Goal: Task Accomplishment & Management: Manage account settings

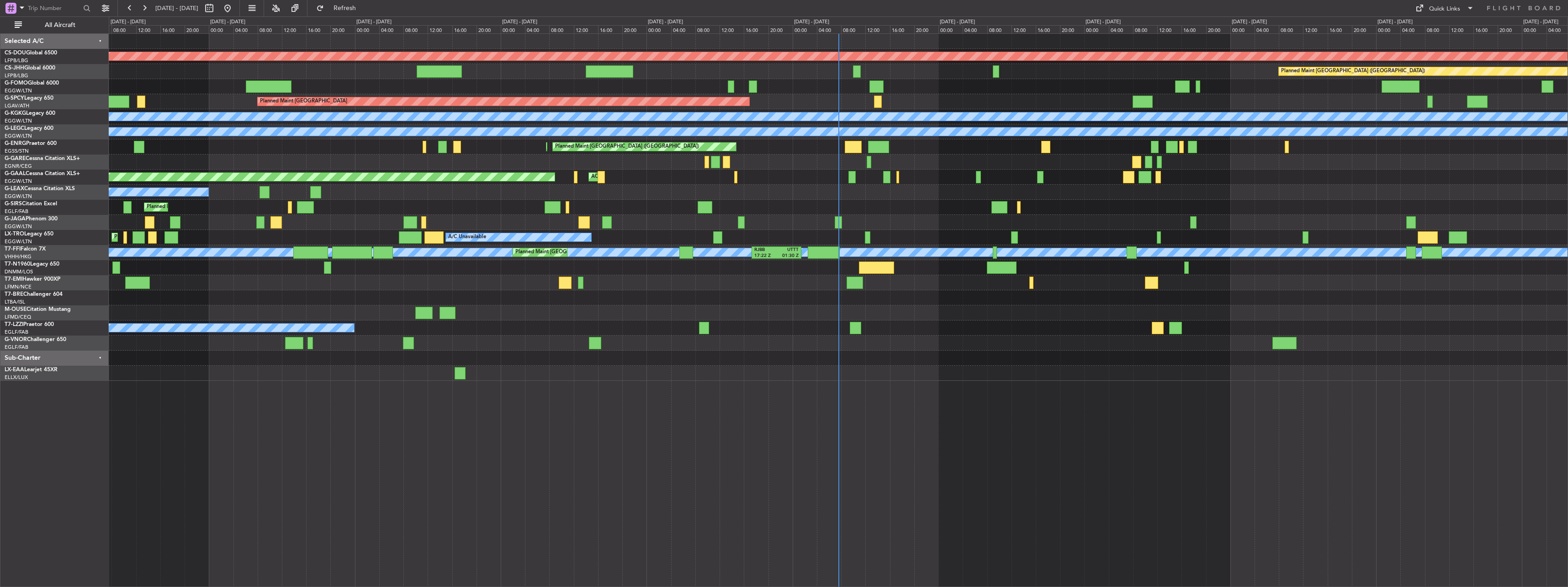
click at [875, 197] on div "A/C Unavailable" at bounding box center [838, 192] width 1459 height 15
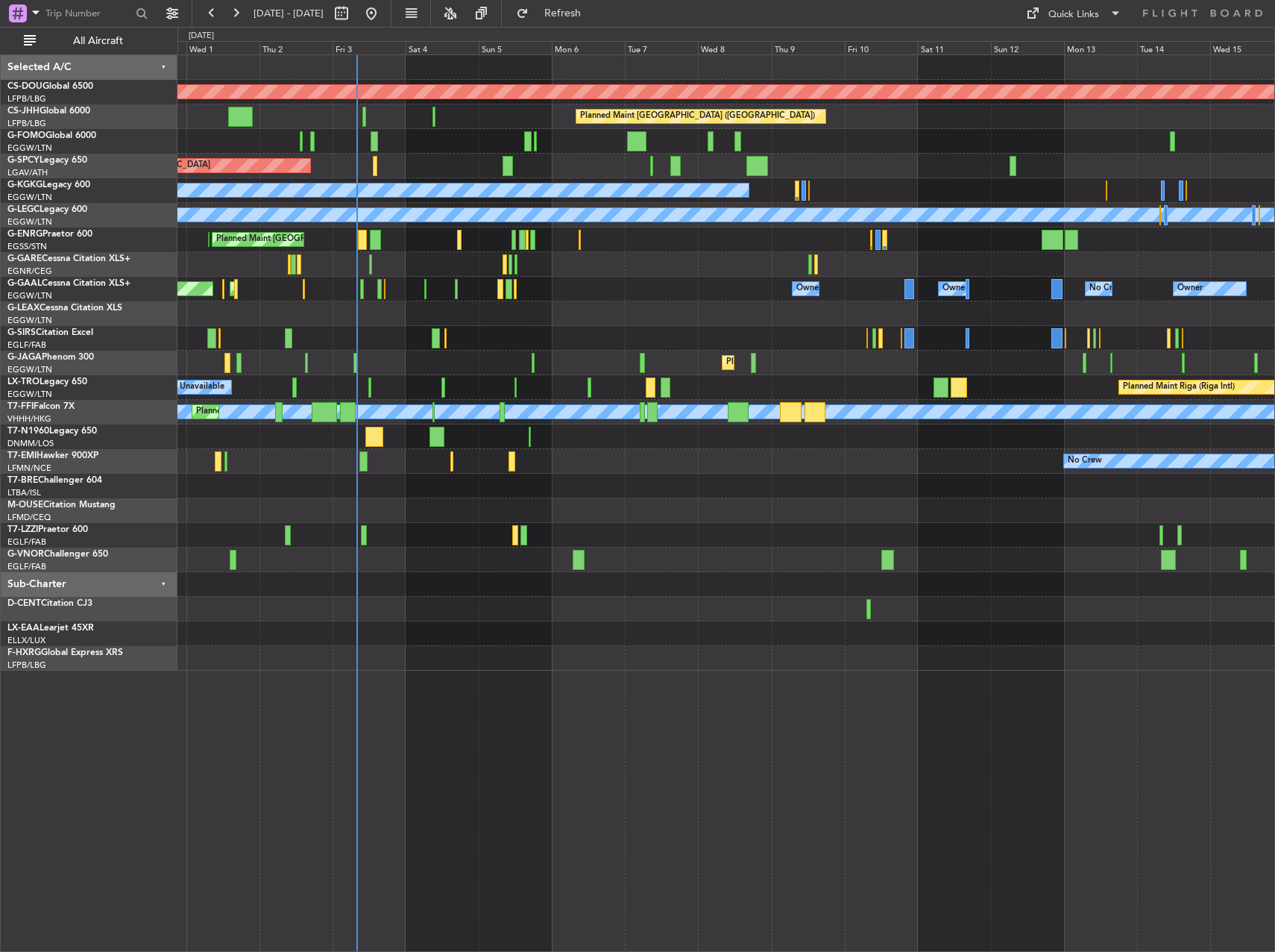
click at [576, 554] on div at bounding box center [578, 559] width 13 height 20
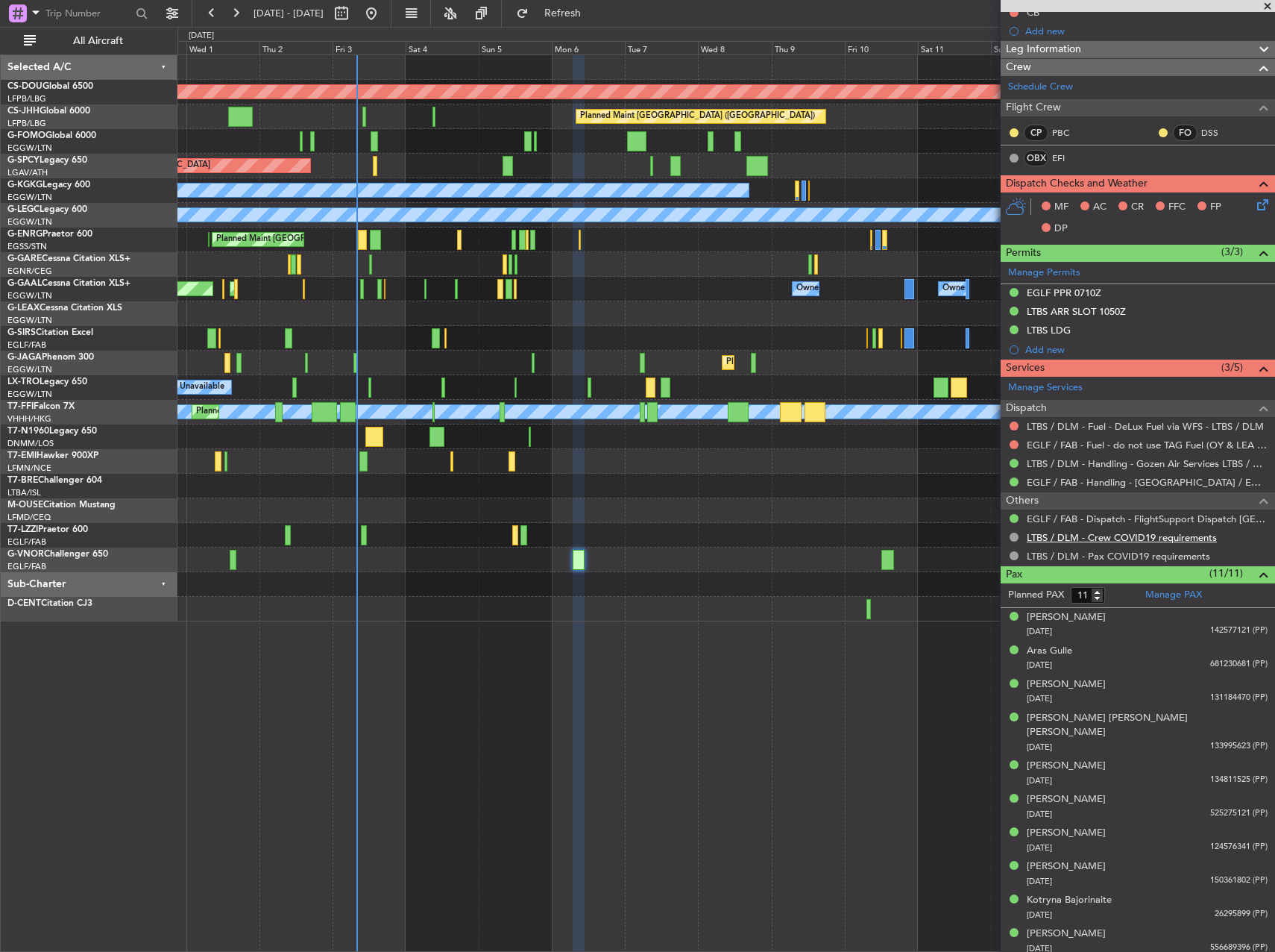
scroll to position [185, 0]
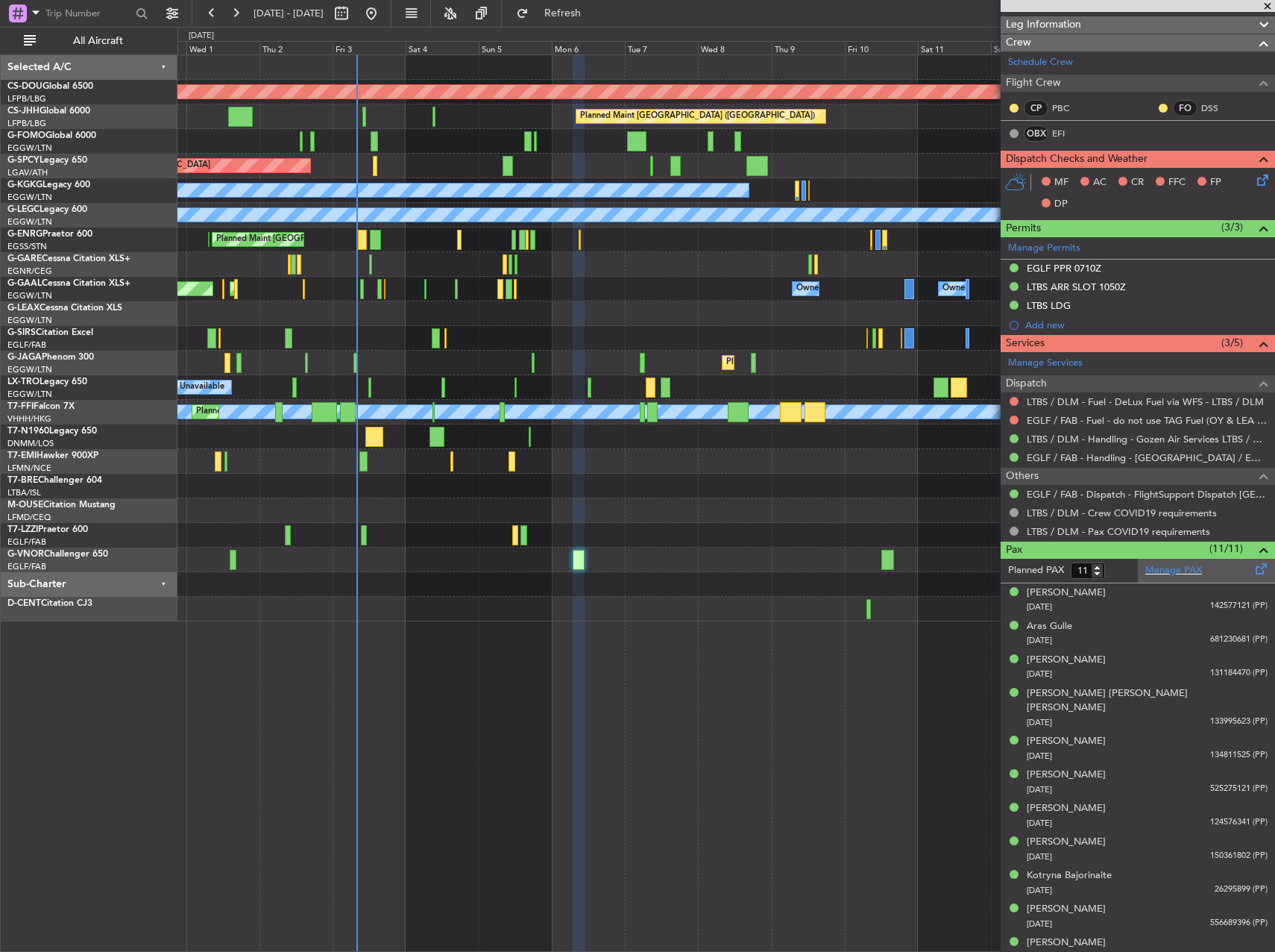
click at [1217, 569] on div "Manage PAX" at bounding box center [1206, 570] width 137 height 24
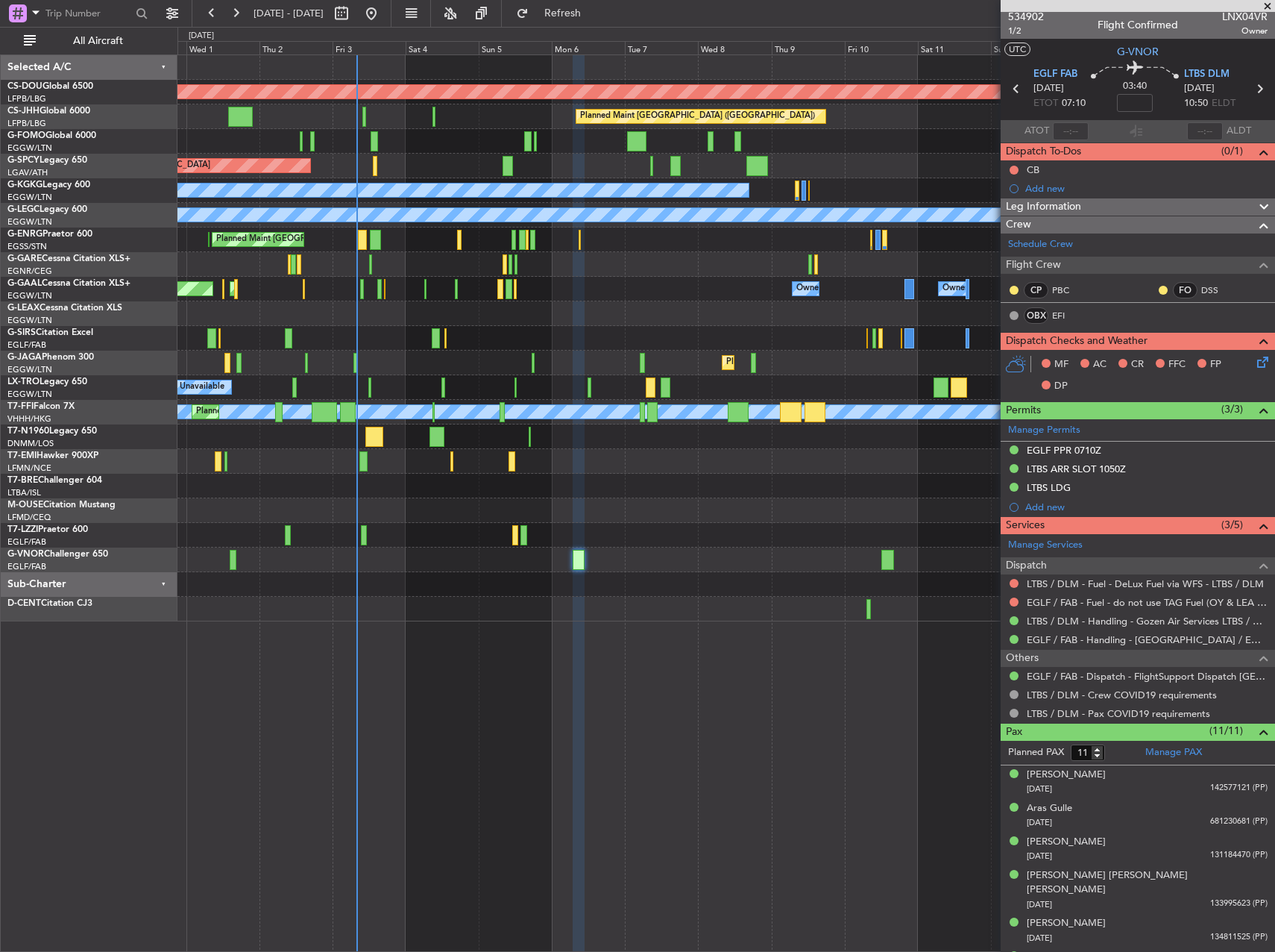
scroll to position [0, 0]
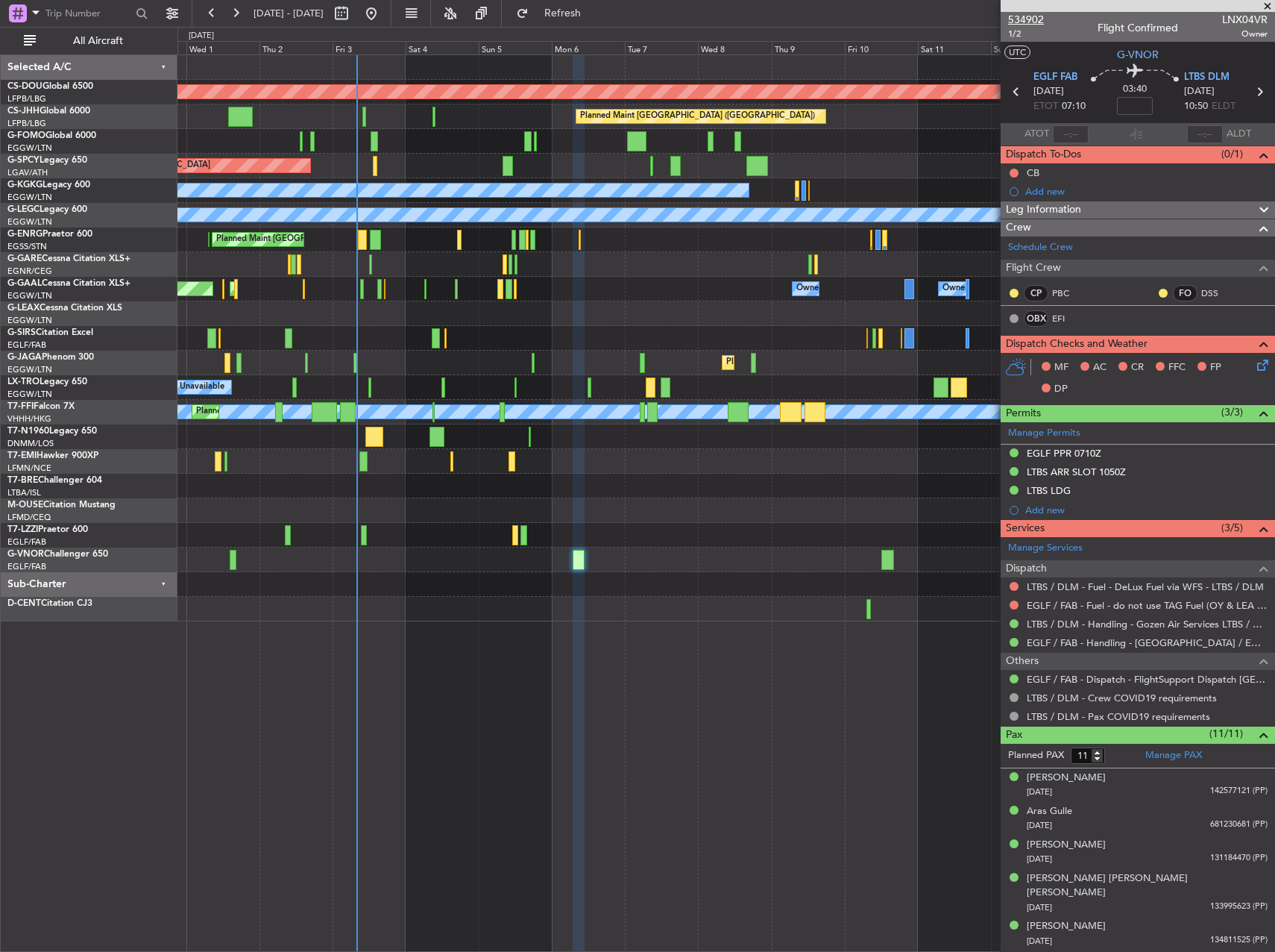
click at [1036, 20] on span "534902" at bounding box center [1027, 20] width 36 height 16
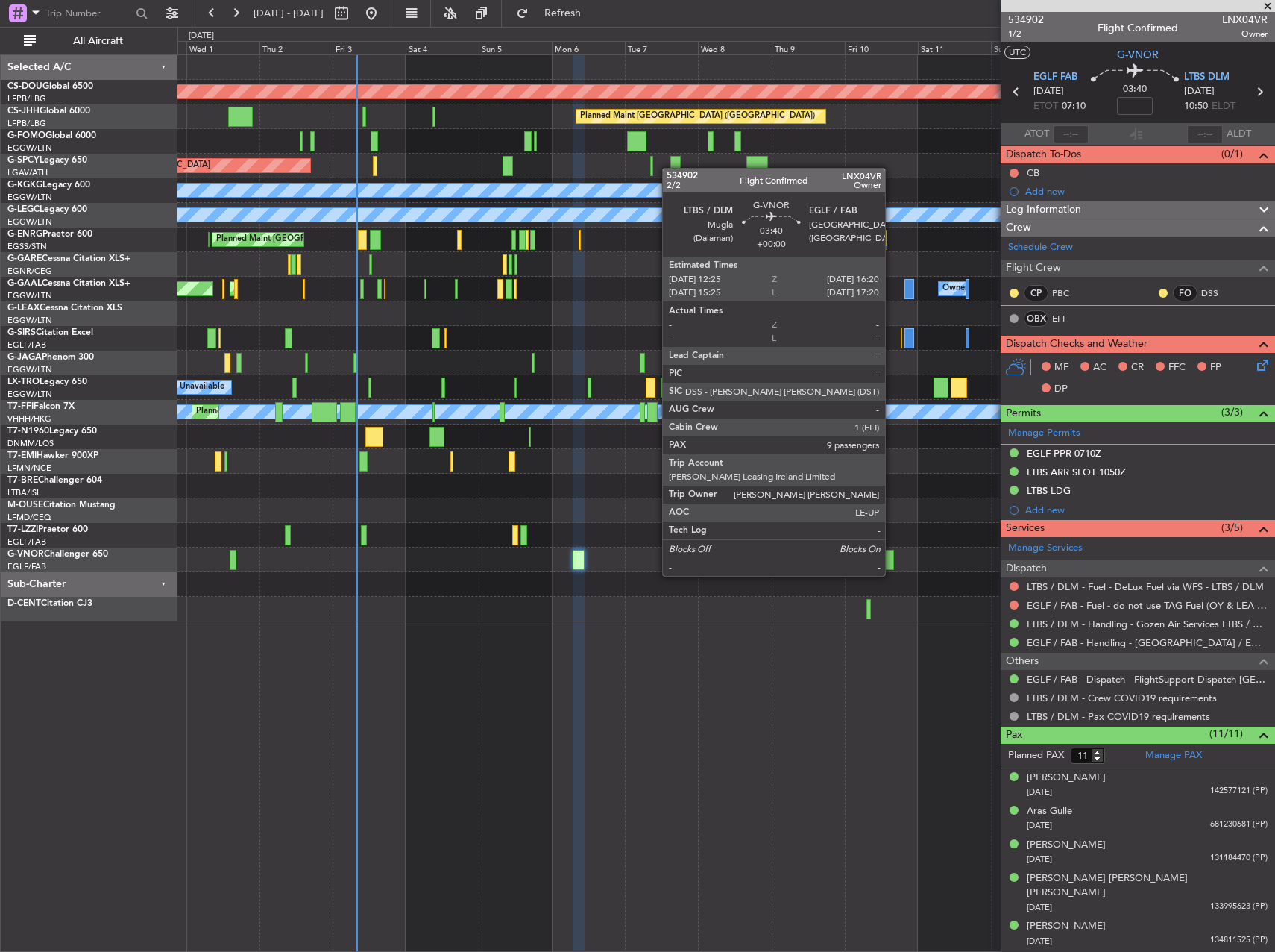
click at [891, 557] on div at bounding box center [887, 559] width 13 height 20
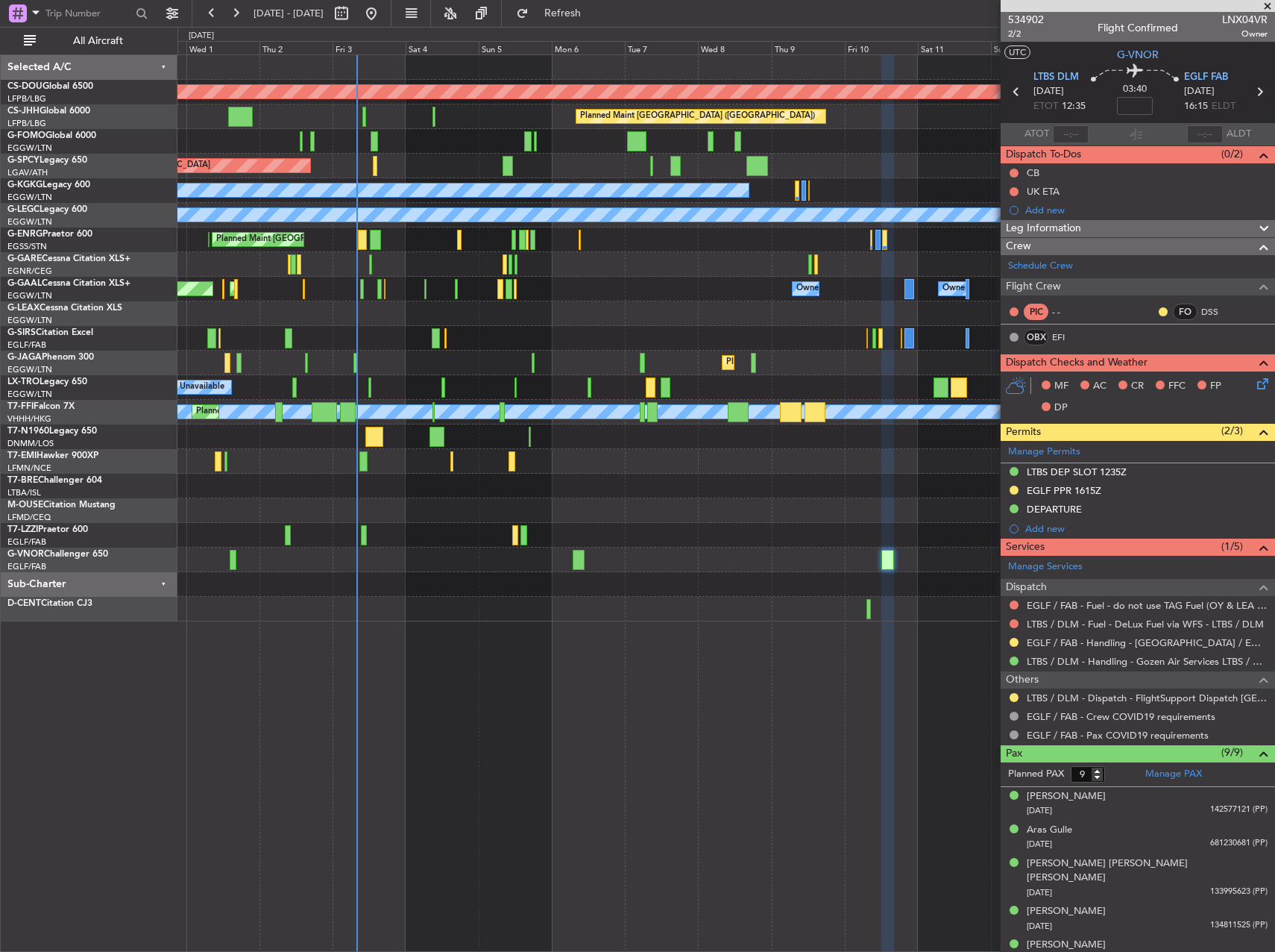
click at [581, 552] on div at bounding box center [578, 559] width 13 height 20
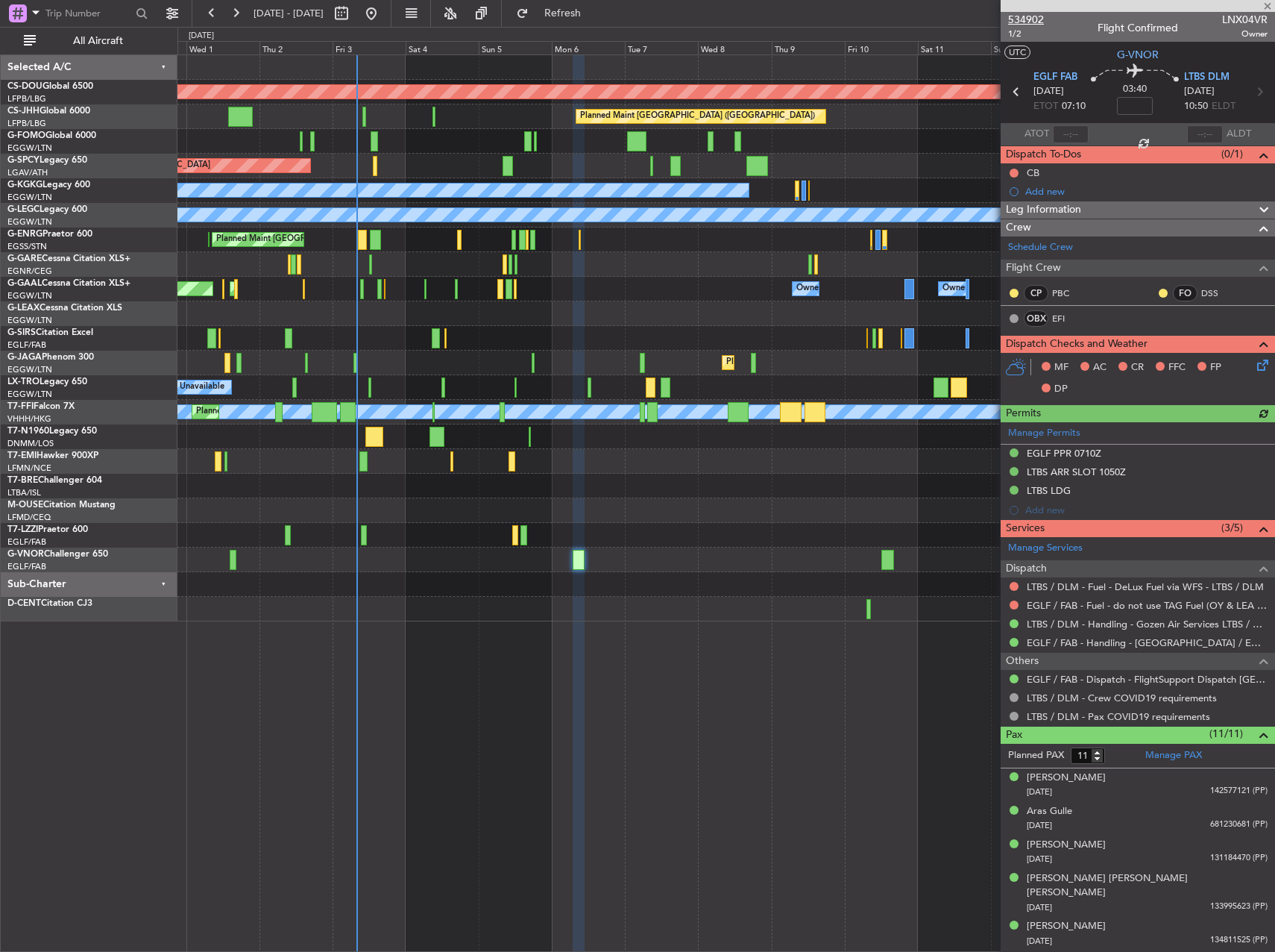
click at [1036, 22] on span "534902" at bounding box center [1027, 20] width 36 height 16
click at [1027, 20] on span "534902" at bounding box center [1027, 20] width 36 height 16
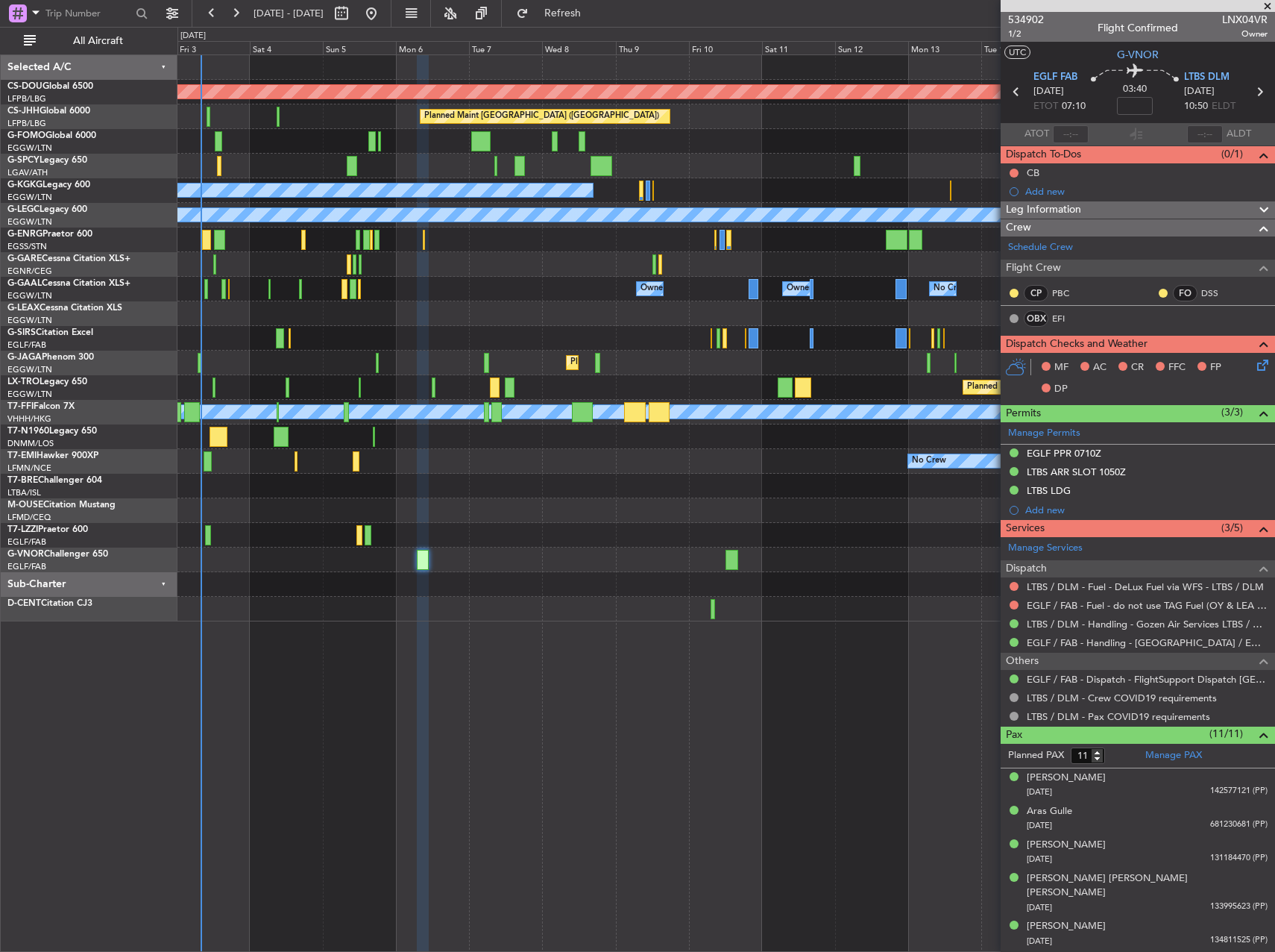
click at [548, 506] on div "Planned Maint London ([GEOGRAPHIC_DATA]) Planned Maint [GEOGRAPHIC_DATA] ([GEOG…" at bounding box center [726, 339] width 1097 height 566
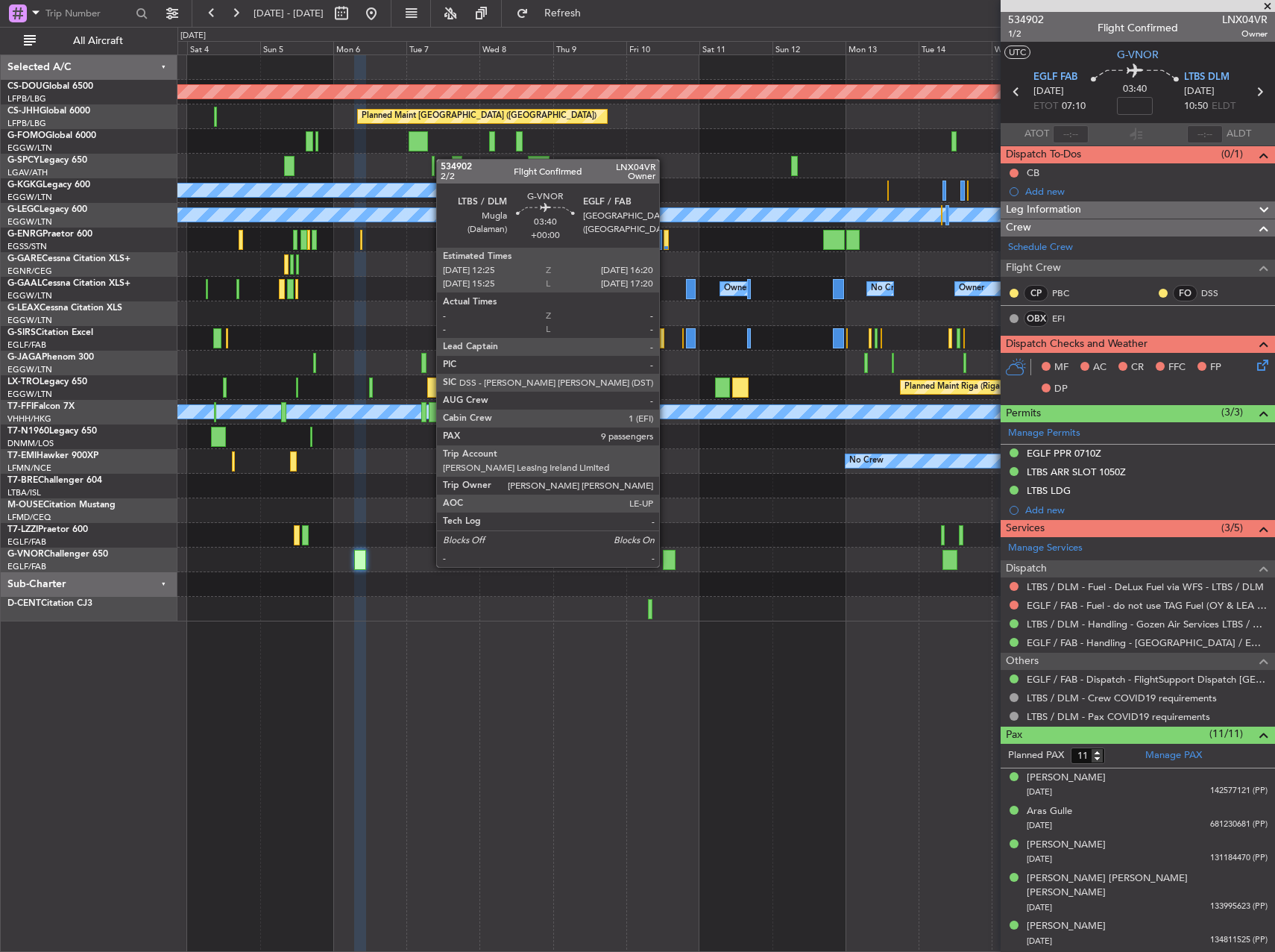
click at [666, 552] on div at bounding box center [669, 559] width 13 height 20
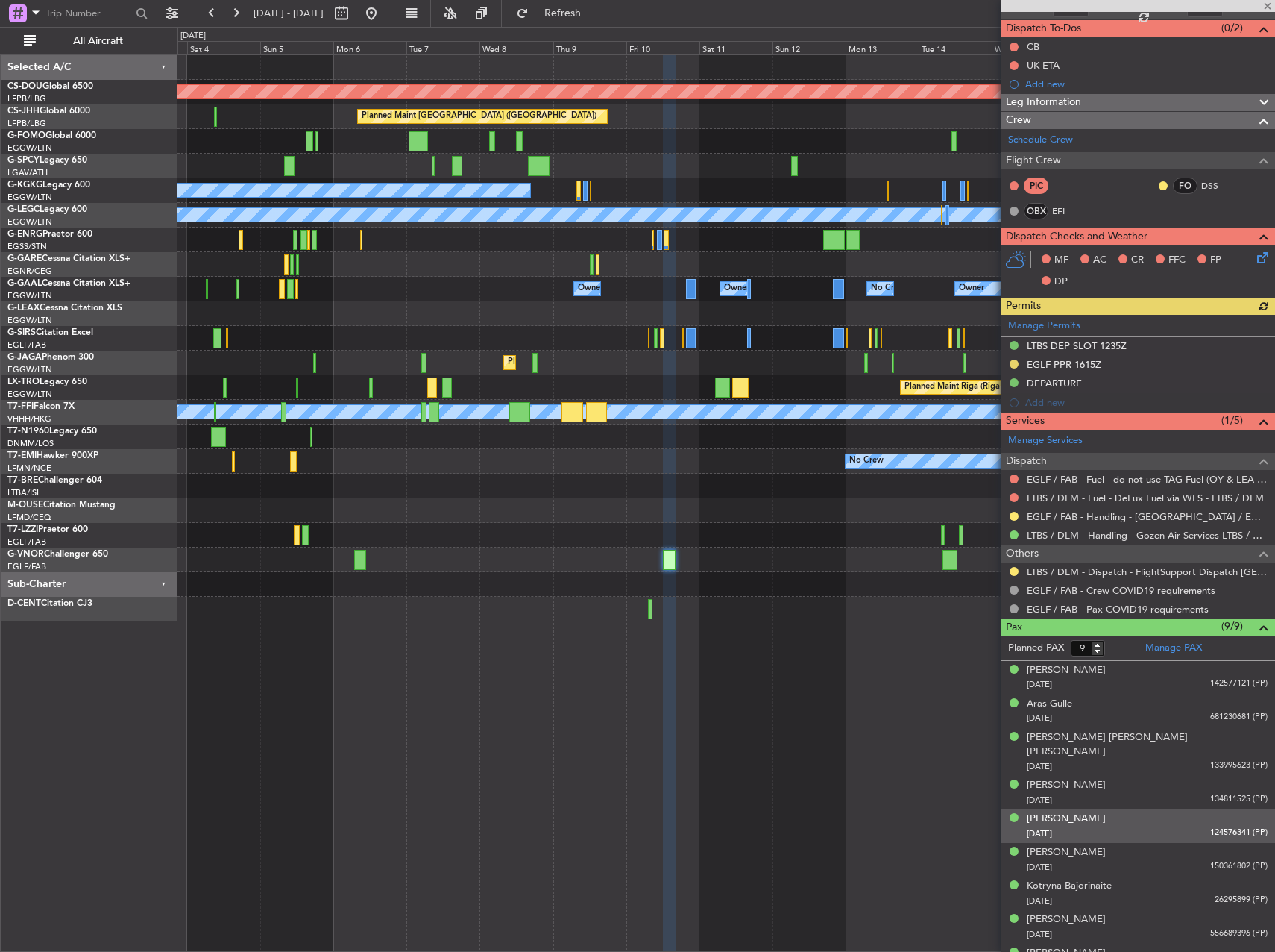
scroll to position [136, 0]
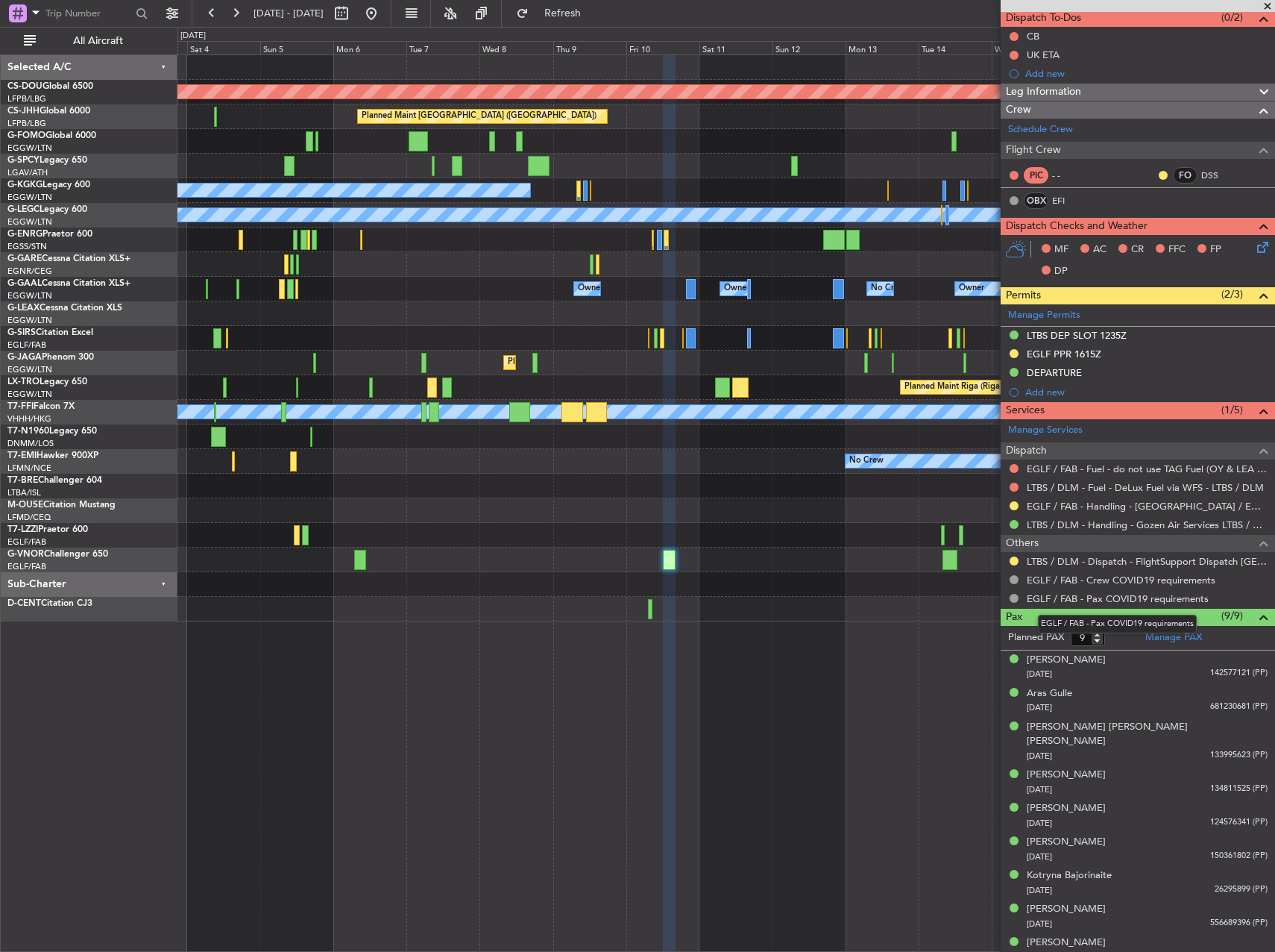
click at [1096, 635] on mat-tooltip-component "EGLF / FAB - Pax COVID19 requirements" at bounding box center [1117, 624] width 180 height 40
click at [1093, 634] on mat-tooltip-component "EGLF / FAB - Pax COVID19 requirements" at bounding box center [1117, 624] width 180 height 40
type input "10"
click at [1099, 634] on input "10" at bounding box center [1088, 637] width 35 height 17
click at [1123, 638] on form "Planned PAX" at bounding box center [1069, 638] width 137 height 24
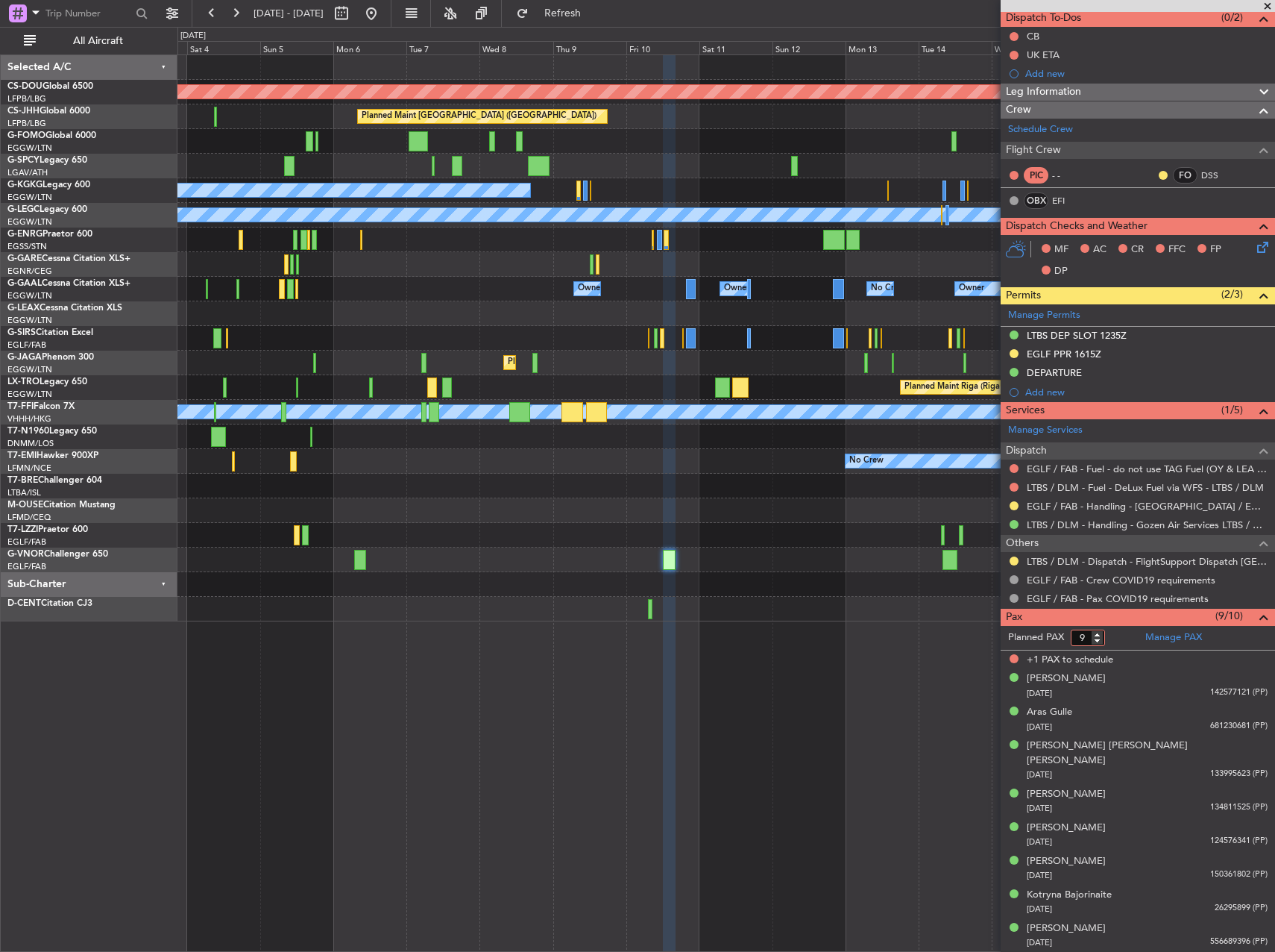
type input "9"
click at [1097, 642] on input "9" at bounding box center [1088, 637] width 35 height 17
click at [1113, 645] on form "Planned PAX" at bounding box center [1069, 638] width 137 height 24
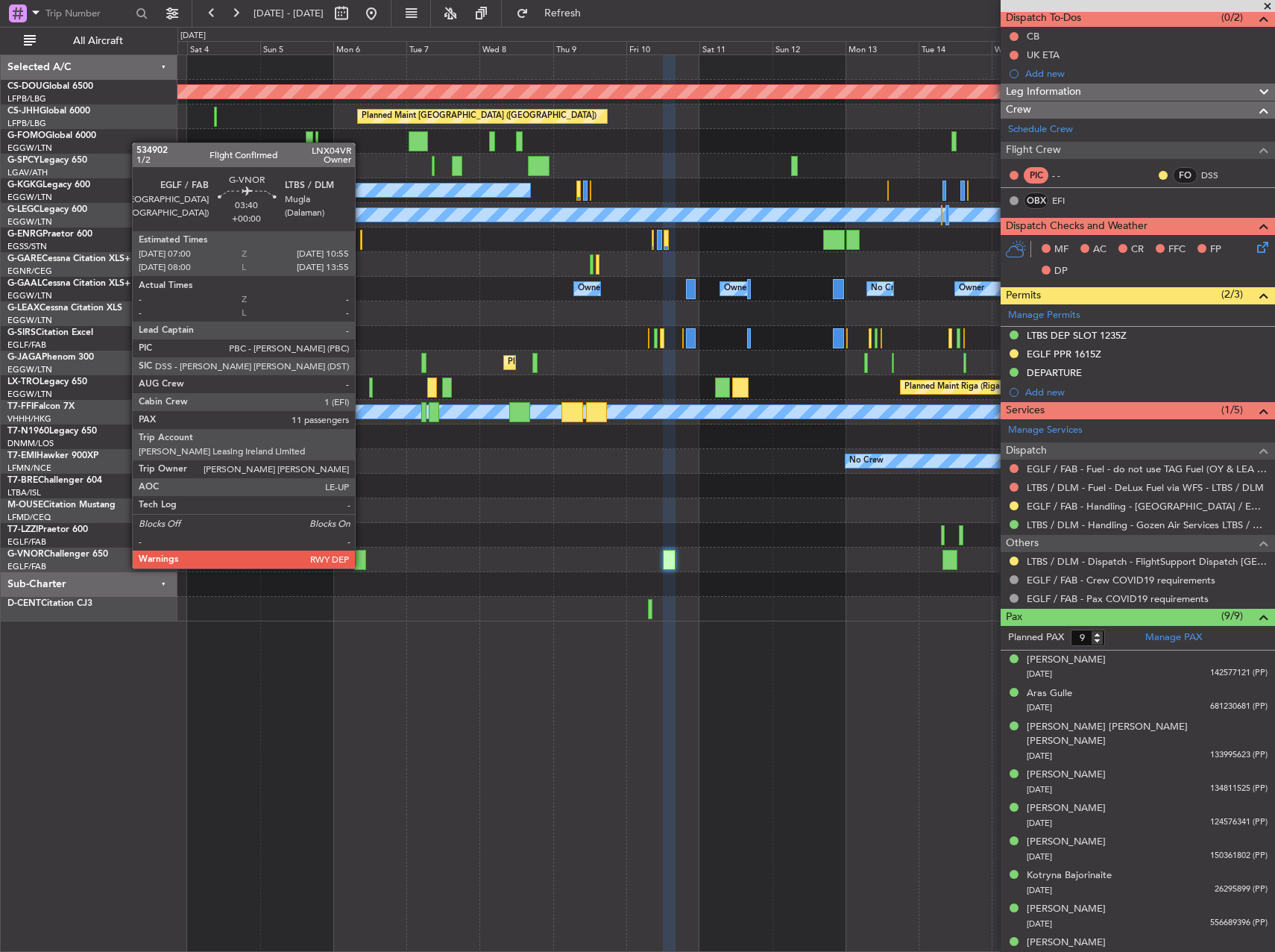
click at [362, 554] on div at bounding box center [361, 559] width 13 height 20
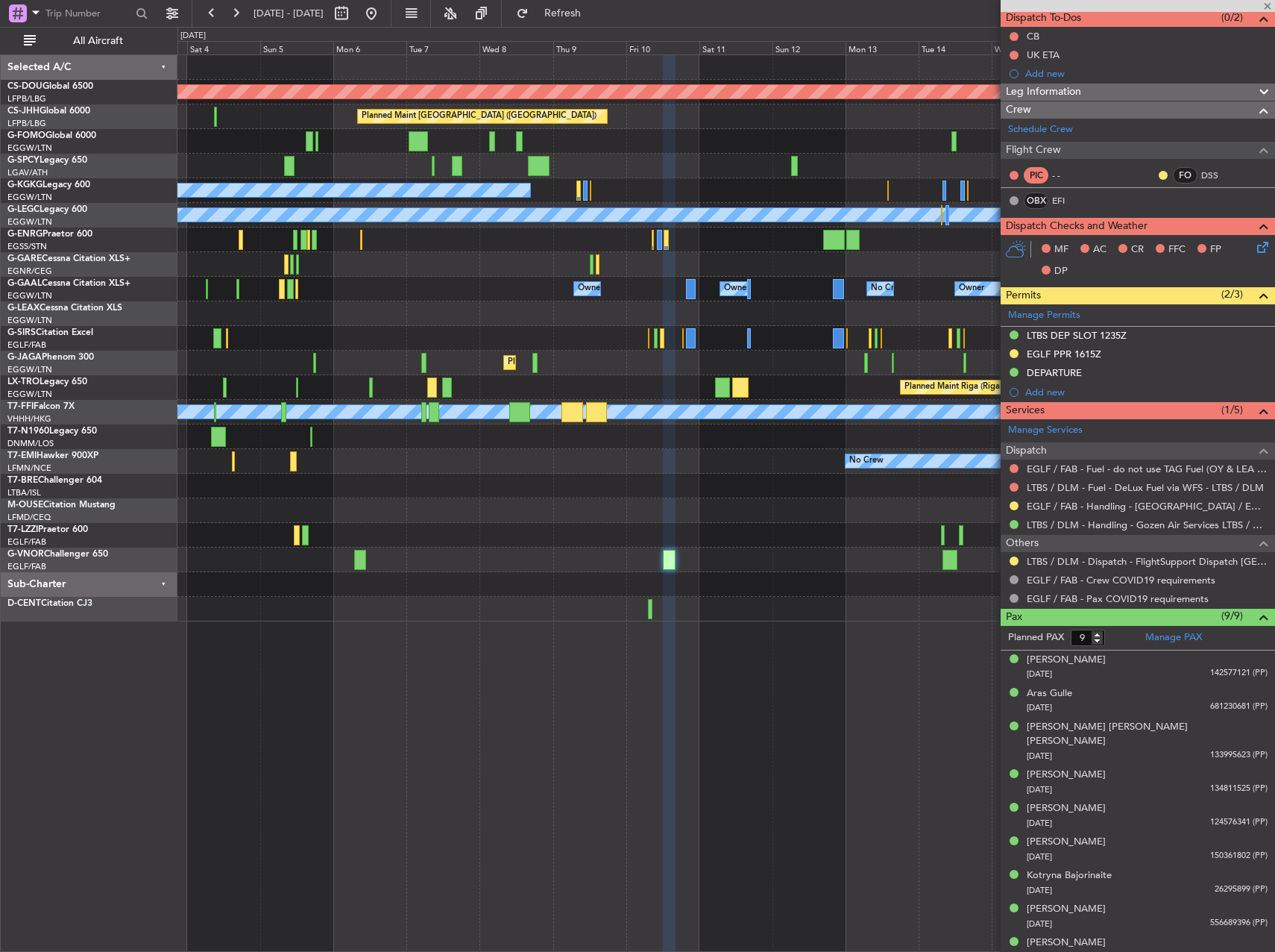
type input "11"
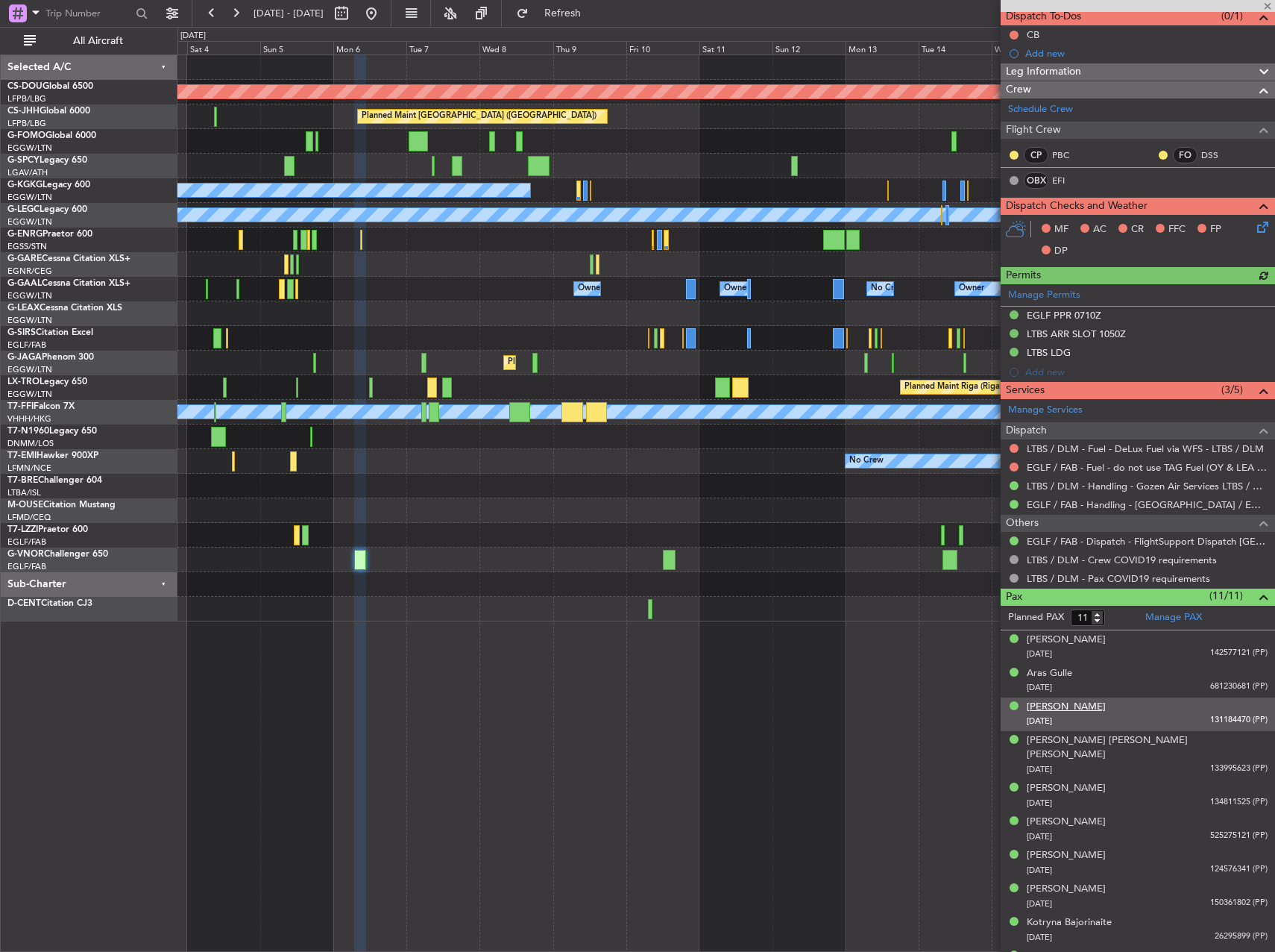
scroll to position [0, 0]
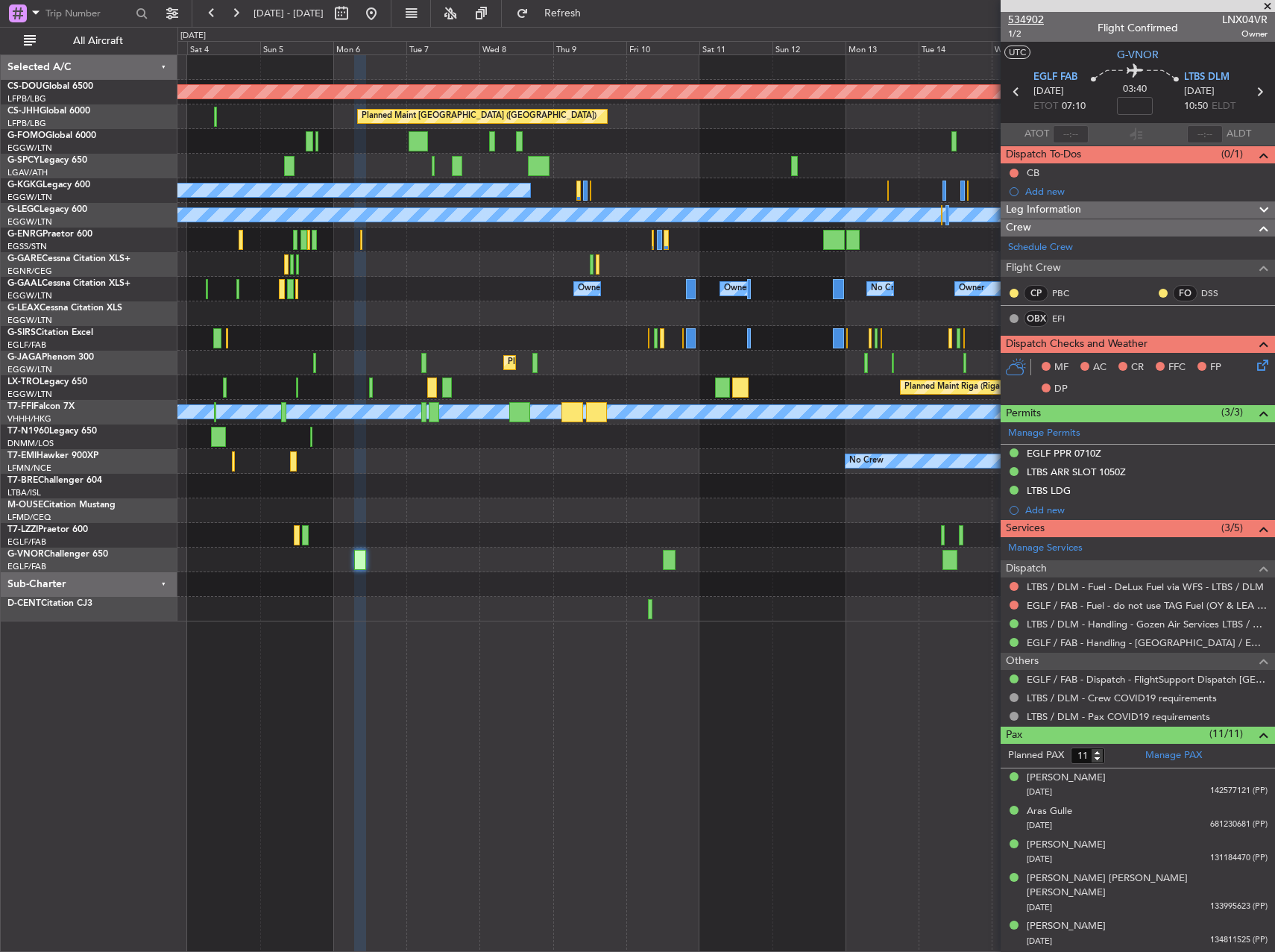
click at [1032, 12] on span "534902" at bounding box center [1027, 20] width 36 height 16
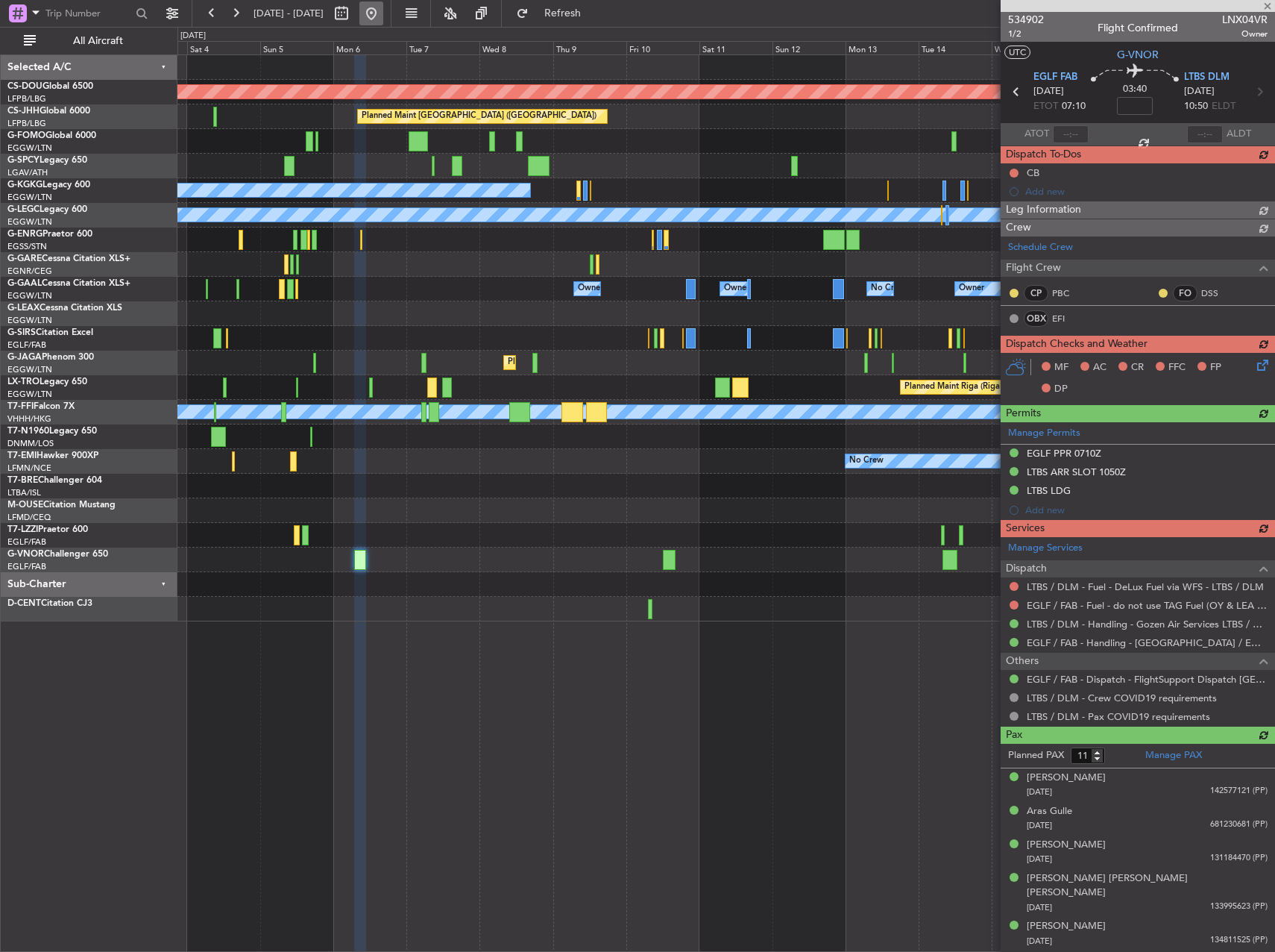
click at [384, 11] on button at bounding box center [372, 14] width 24 height 24
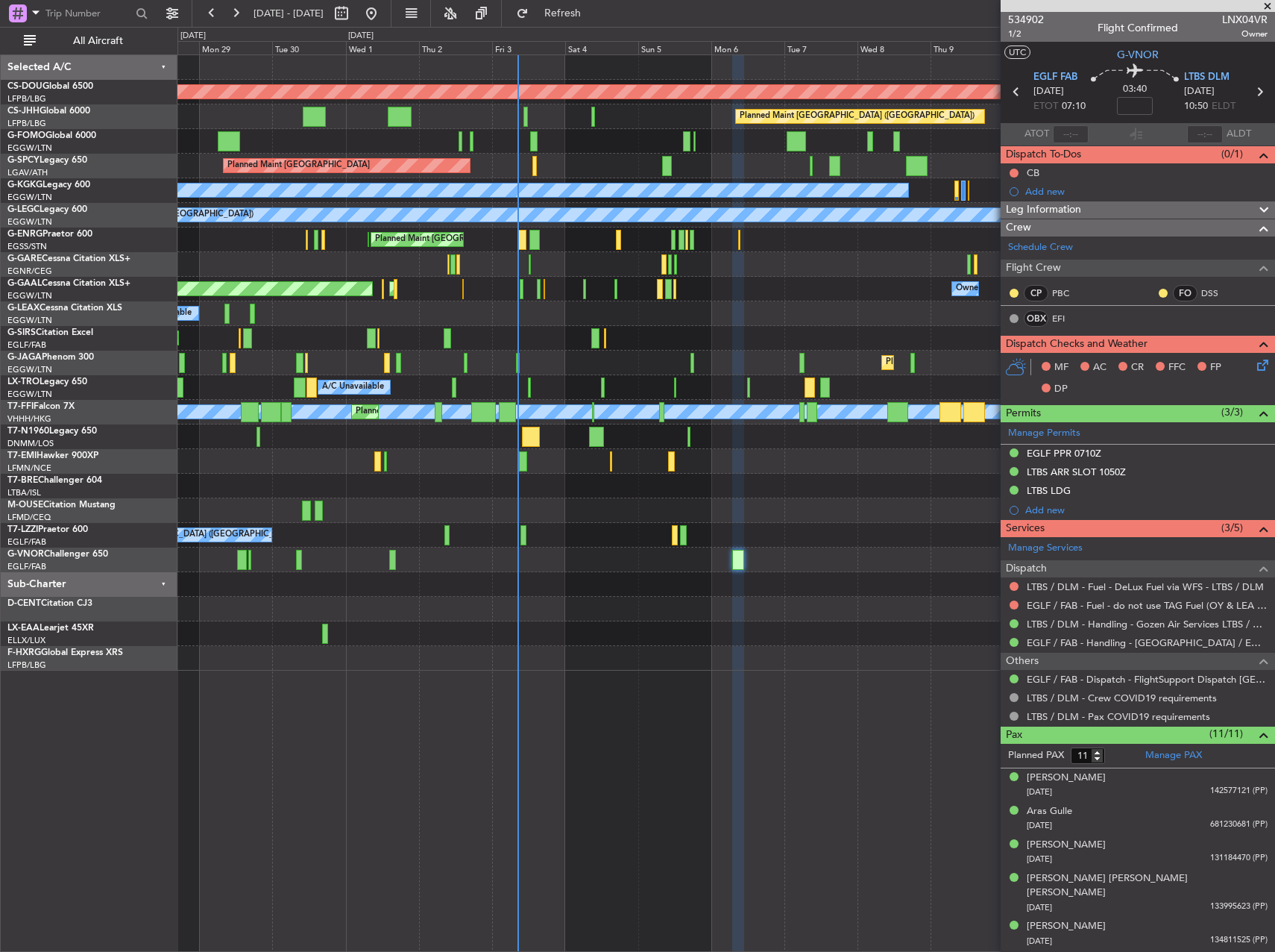
click at [533, 307] on div "A/C Unavailable" at bounding box center [726, 313] width 1097 height 25
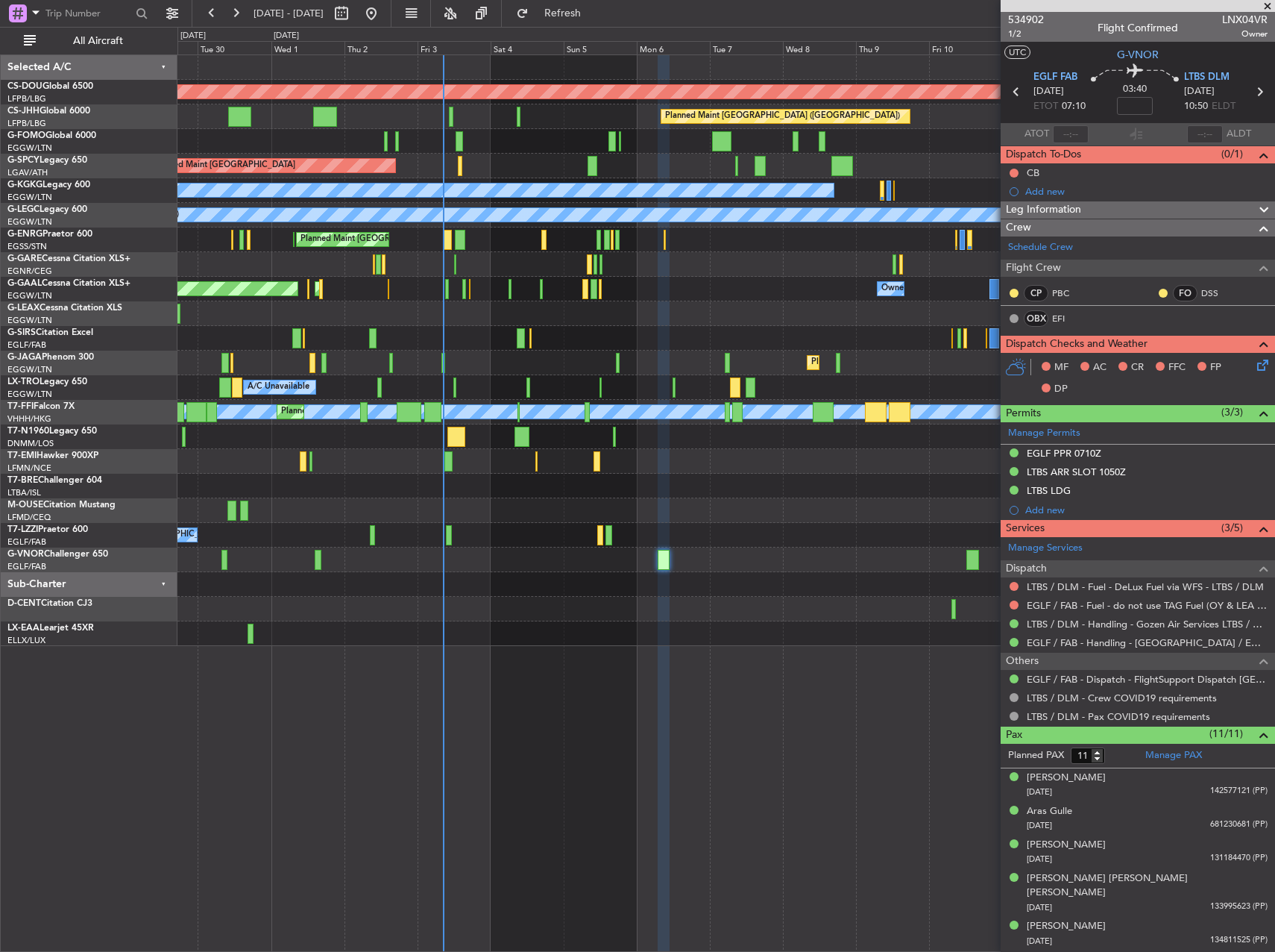
click at [606, 202] on div "Planned Maint London ([GEOGRAPHIC_DATA]) Planned Maint [GEOGRAPHIC_DATA] ([GEOG…" at bounding box center [726, 351] width 1097 height 590
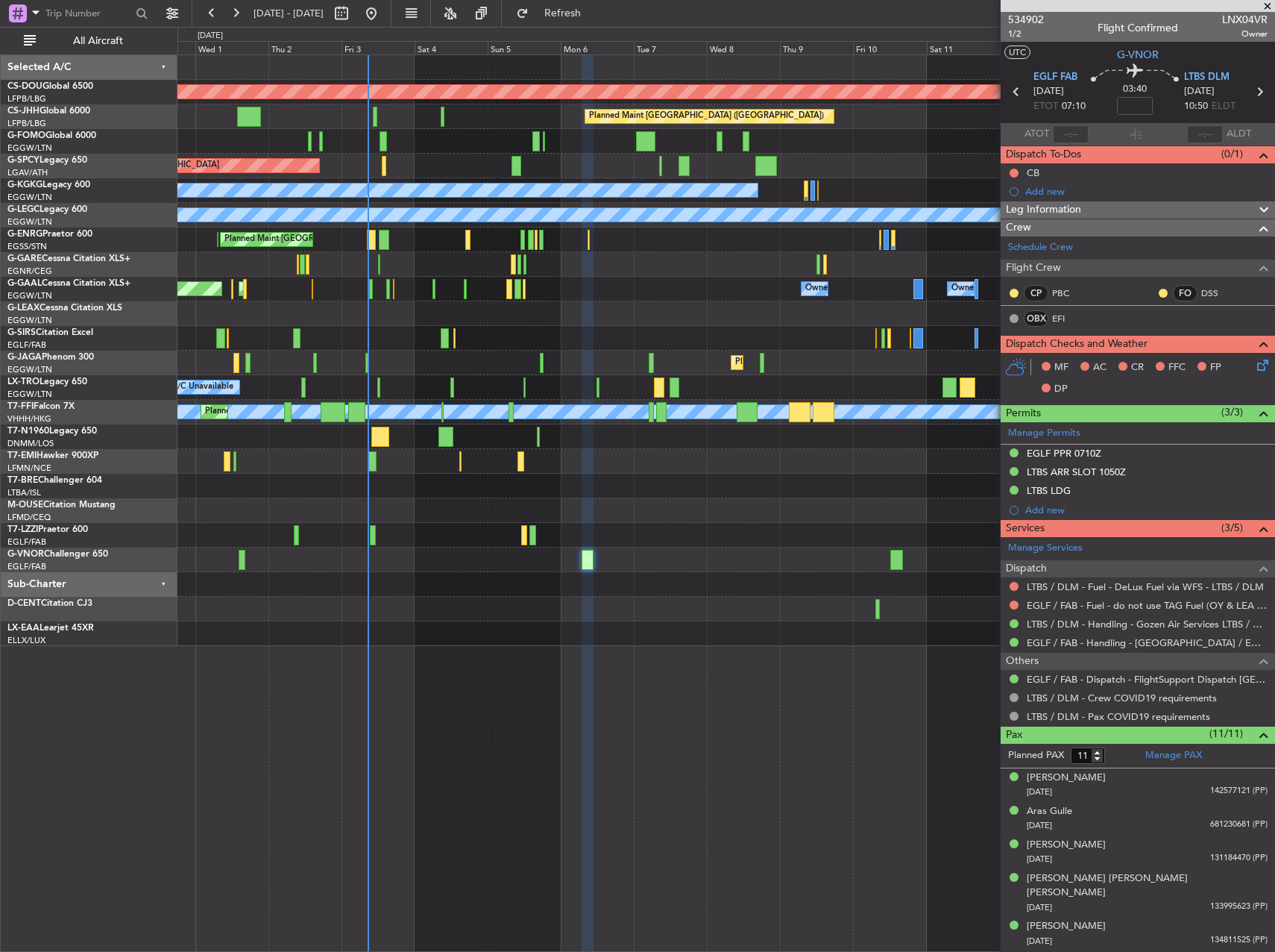
click at [474, 492] on div at bounding box center [726, 486] width 1097 height 25
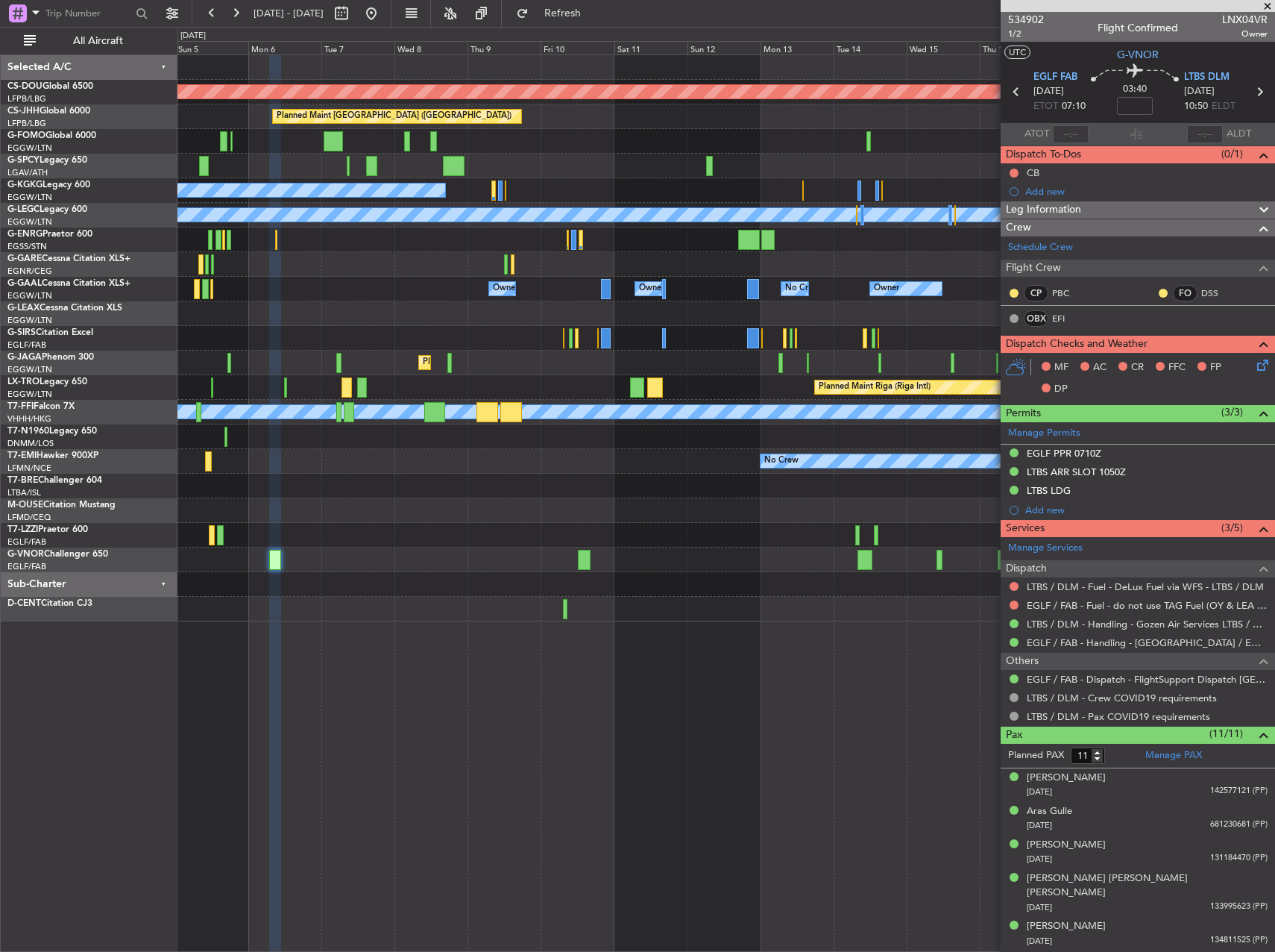
click at [291, 148] on div "Planned Maint London ([GEOGRAPHIC_DATA]) Planned Maint [GEOGRAPHIC_DATA] ([GEOG…" at bounding box center [726, 339] width 1097 height 566
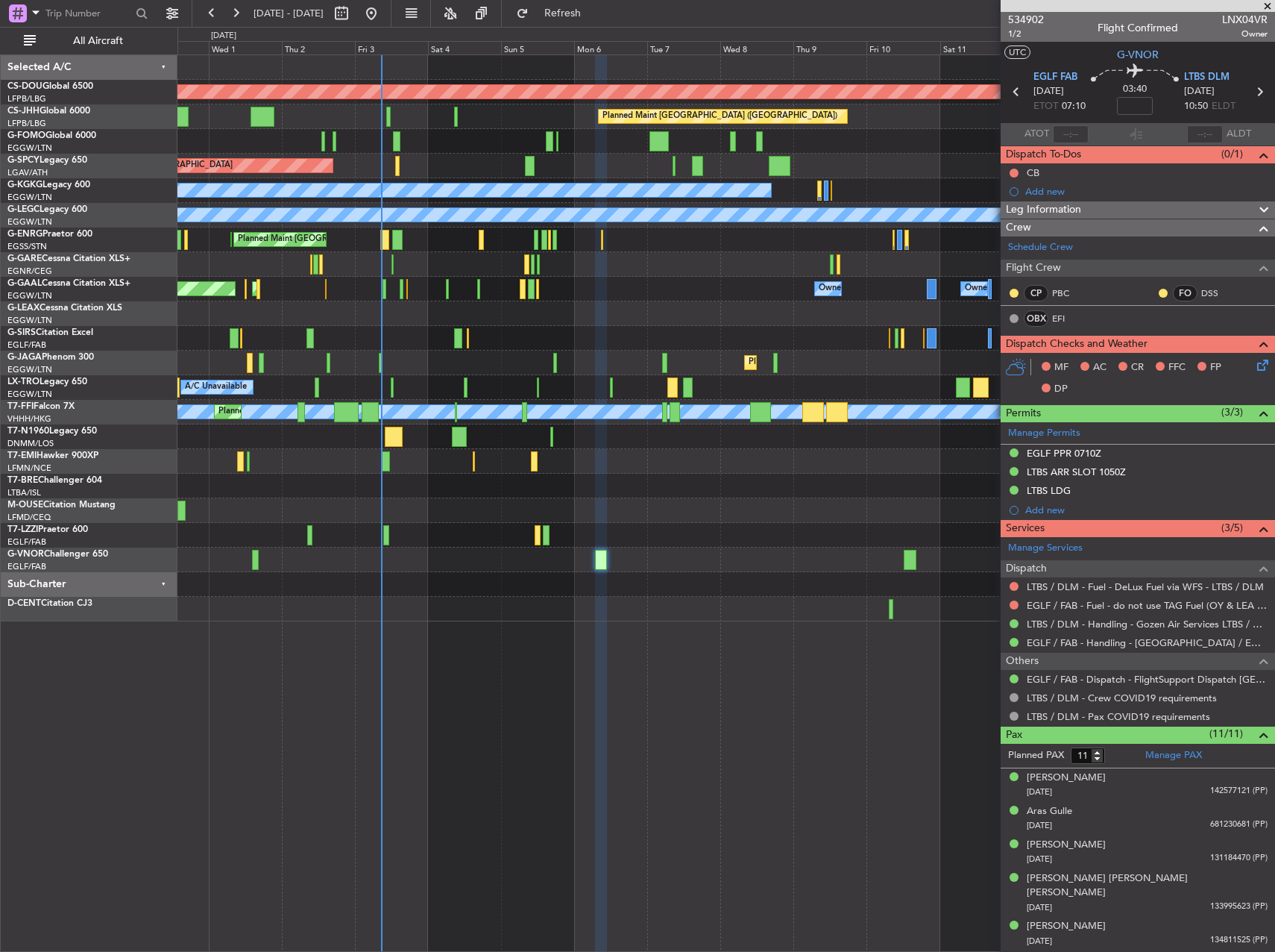
click at [663, 154] on div "Planned Maint London ([GEOGRAPHIC_DATA]) Planned Maint [GEOGRAPHIC_DATA] ([GEOG…" at bounding box center [726, 339] width 1097 height 566
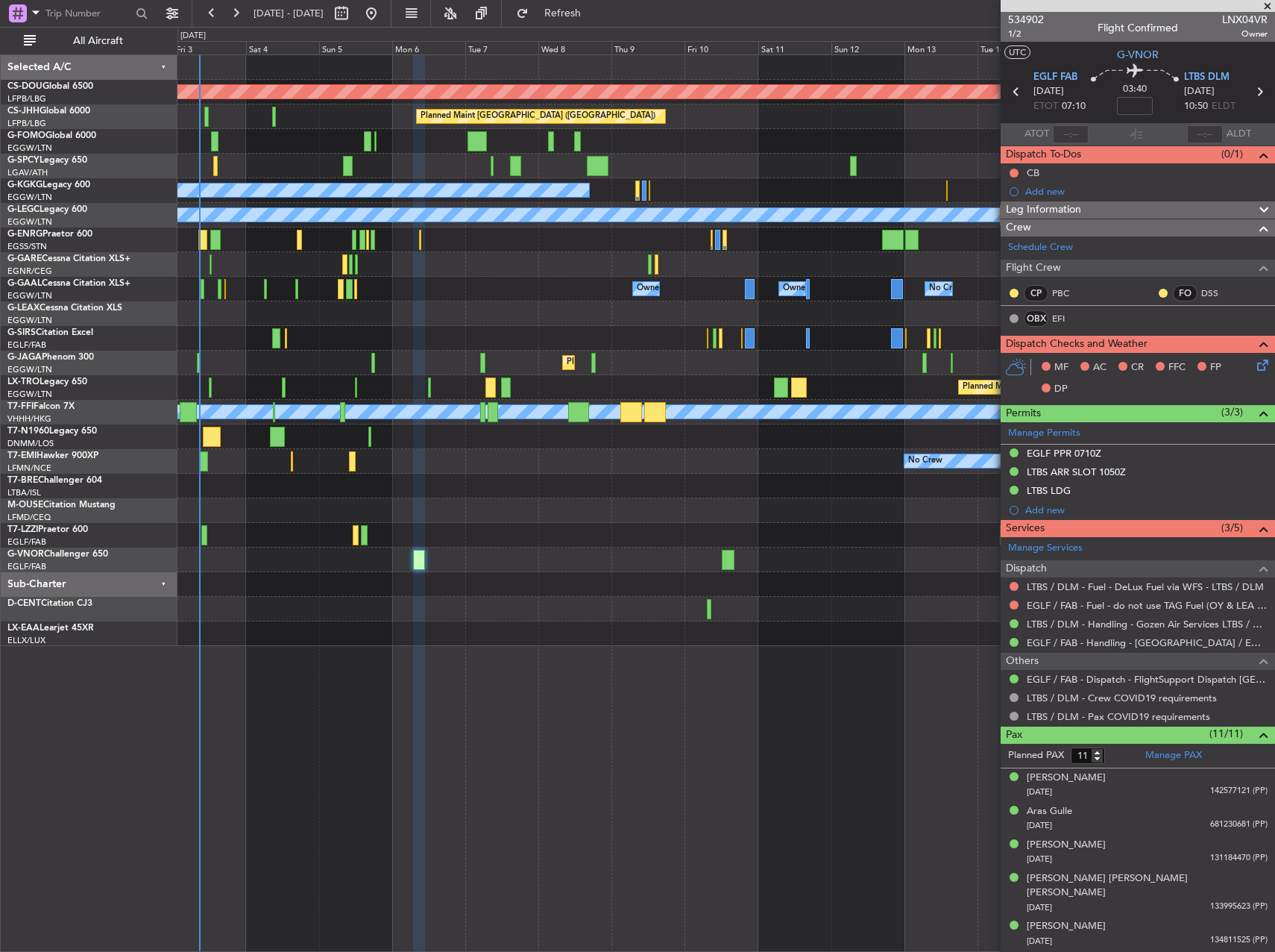
click at [604, 365] on div "Planned Maint [GEOGRAPHIC_DATA] ([GEOGRAPHIC_DATA])" at bounding box center [726, 363] width 1097 height 25
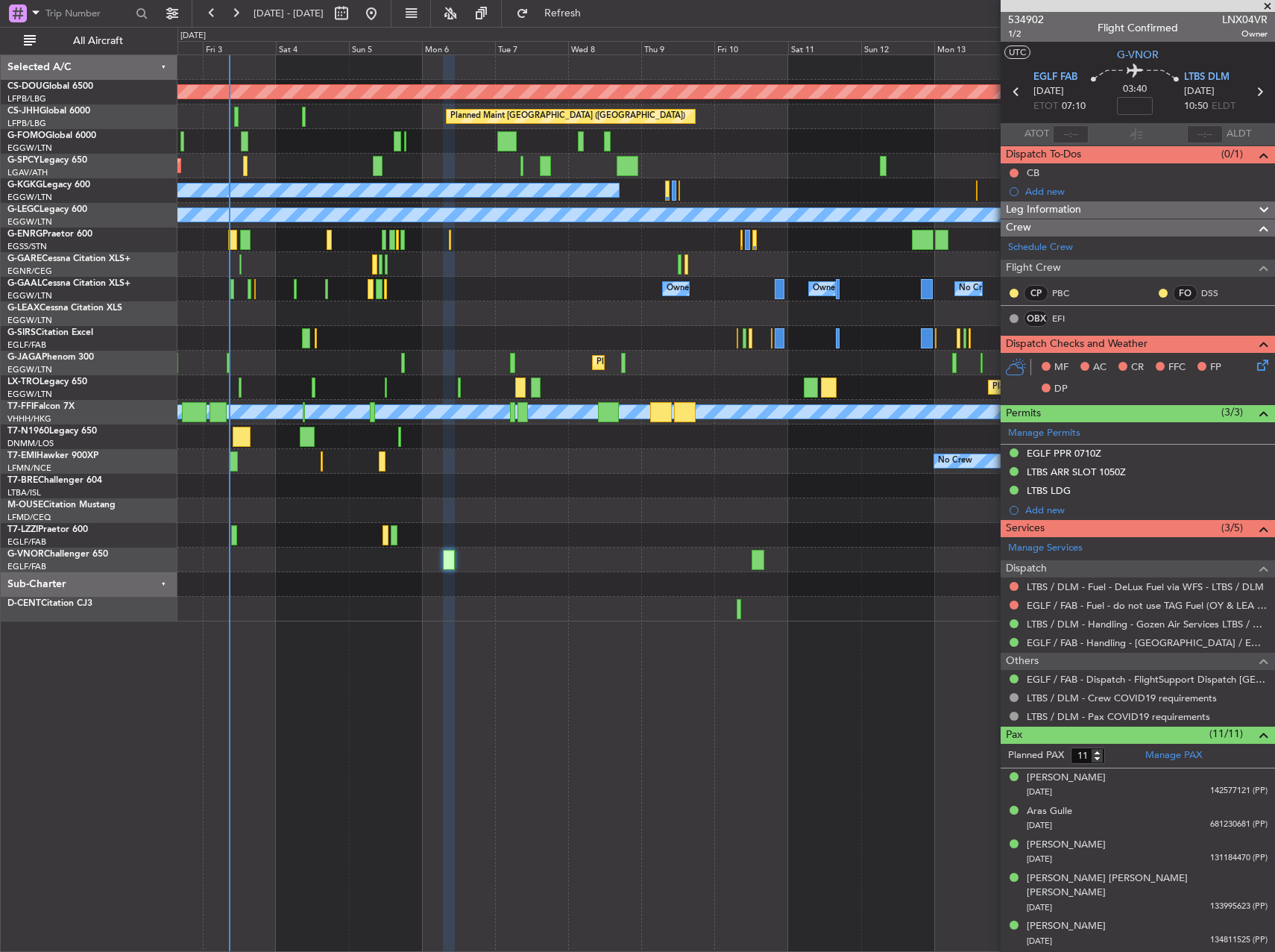
click at [617, 389] on div "Planned Maint London ([GEOGRAPHIC_DATA]) Planned Maint [GEOGRAPHIC_DATA] ([GEOG…" at bounding box center [726, 339] width 1097 height 566
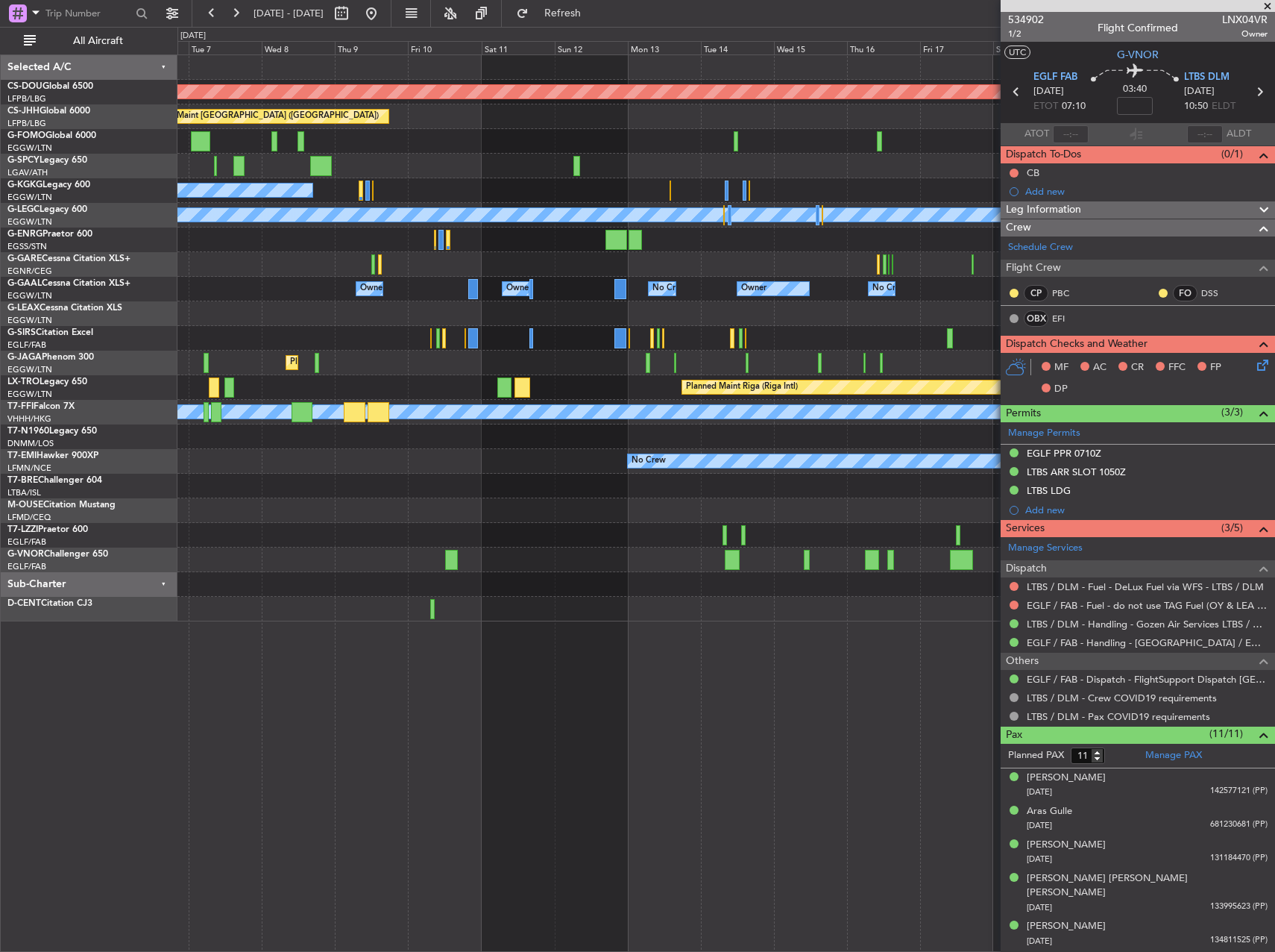
click at [702, 277] on div "Owner Owner No Crew Owner Owner No Crew Owner Owner" at bounding box center [726, 288] width 1097 height 25
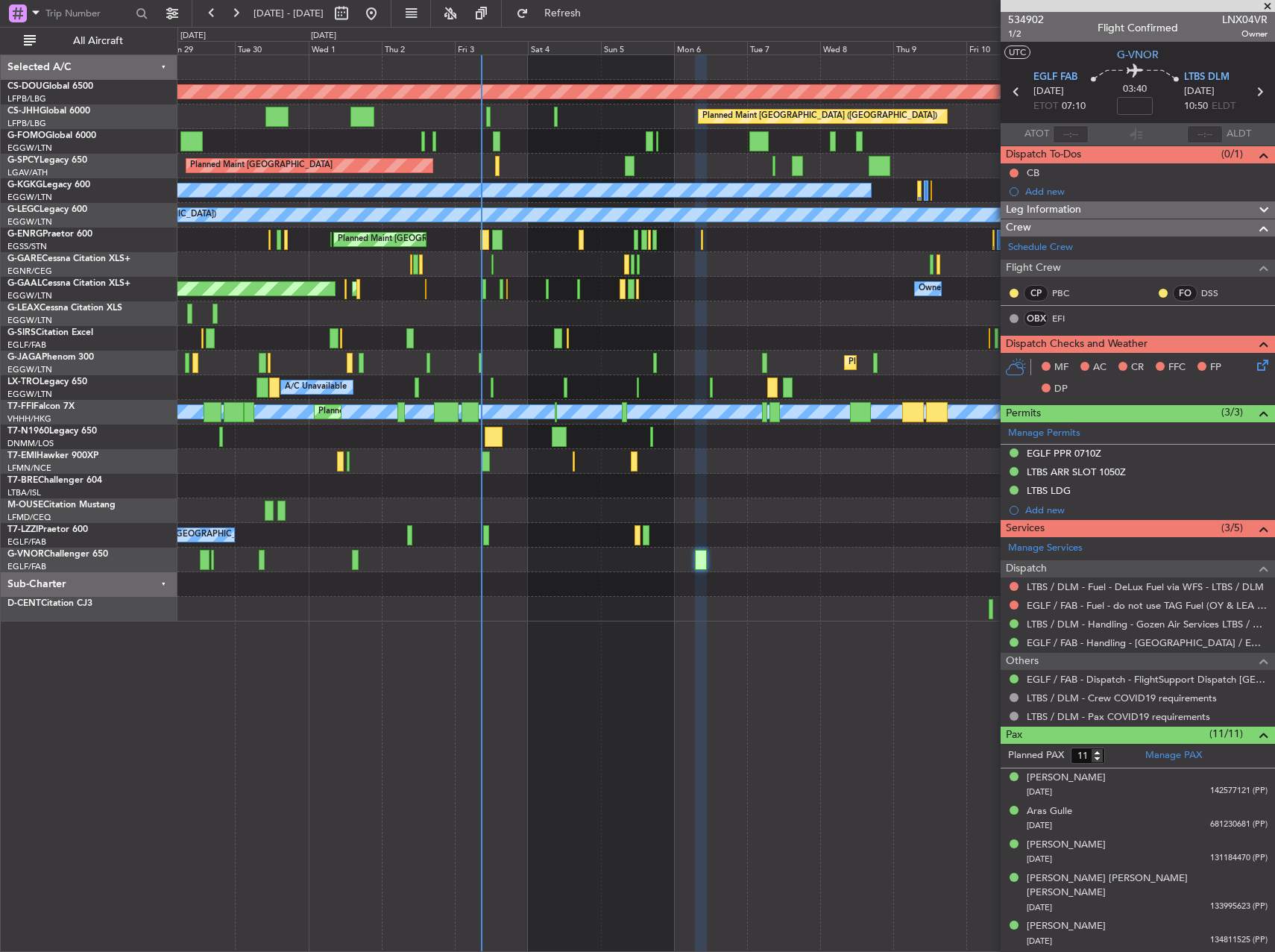
click at [687, 292] on div "Owner Owner No Crew AOG Maint [GEOGRAPHIC_DATA] Planned [GEOGRAPHIC_DATA] Owner…" at bounding box center [726, 288] width 1097 height 25
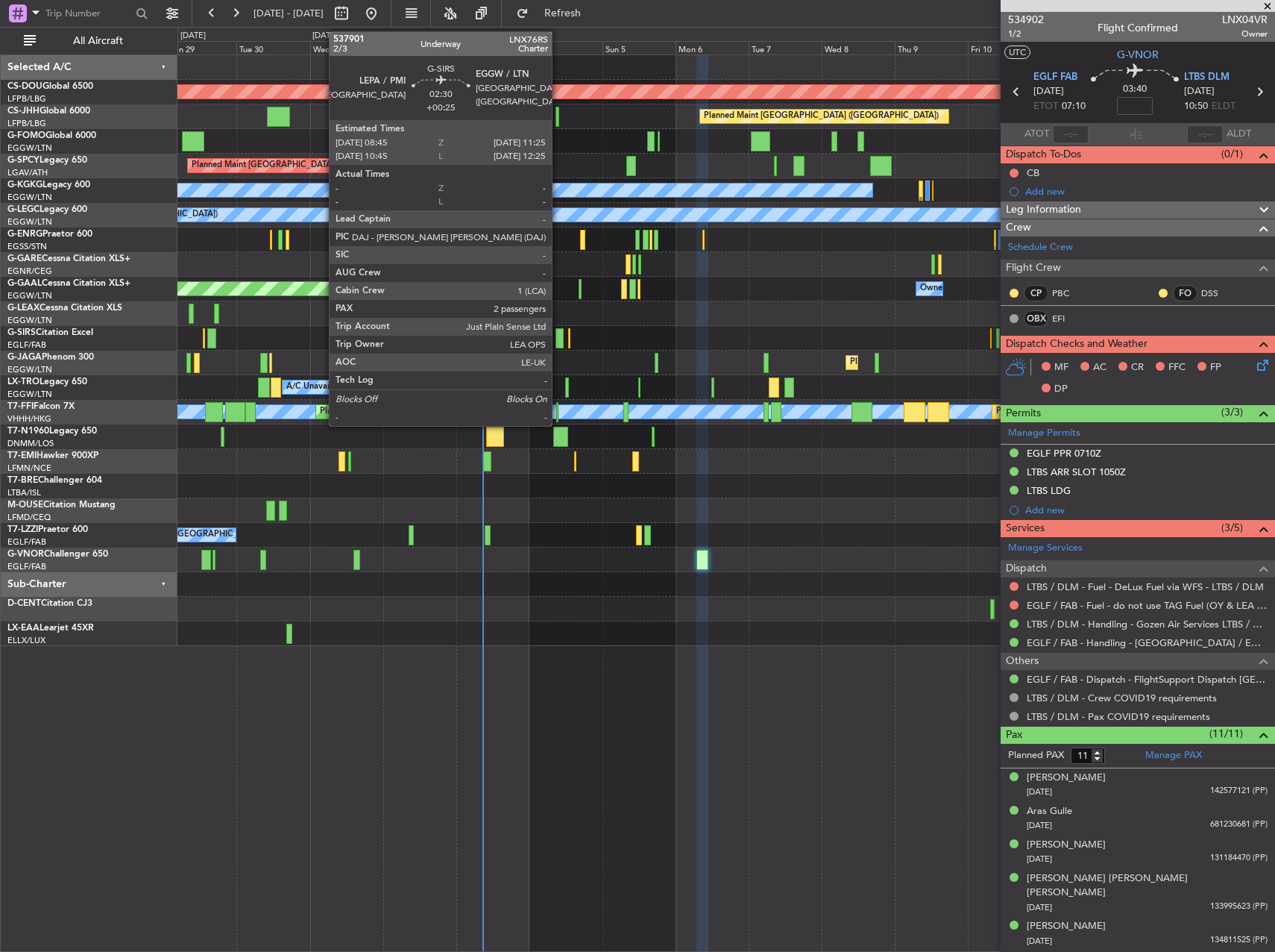
click at [558, 337] on div at bounding box center [559, 338] width 8 height 20
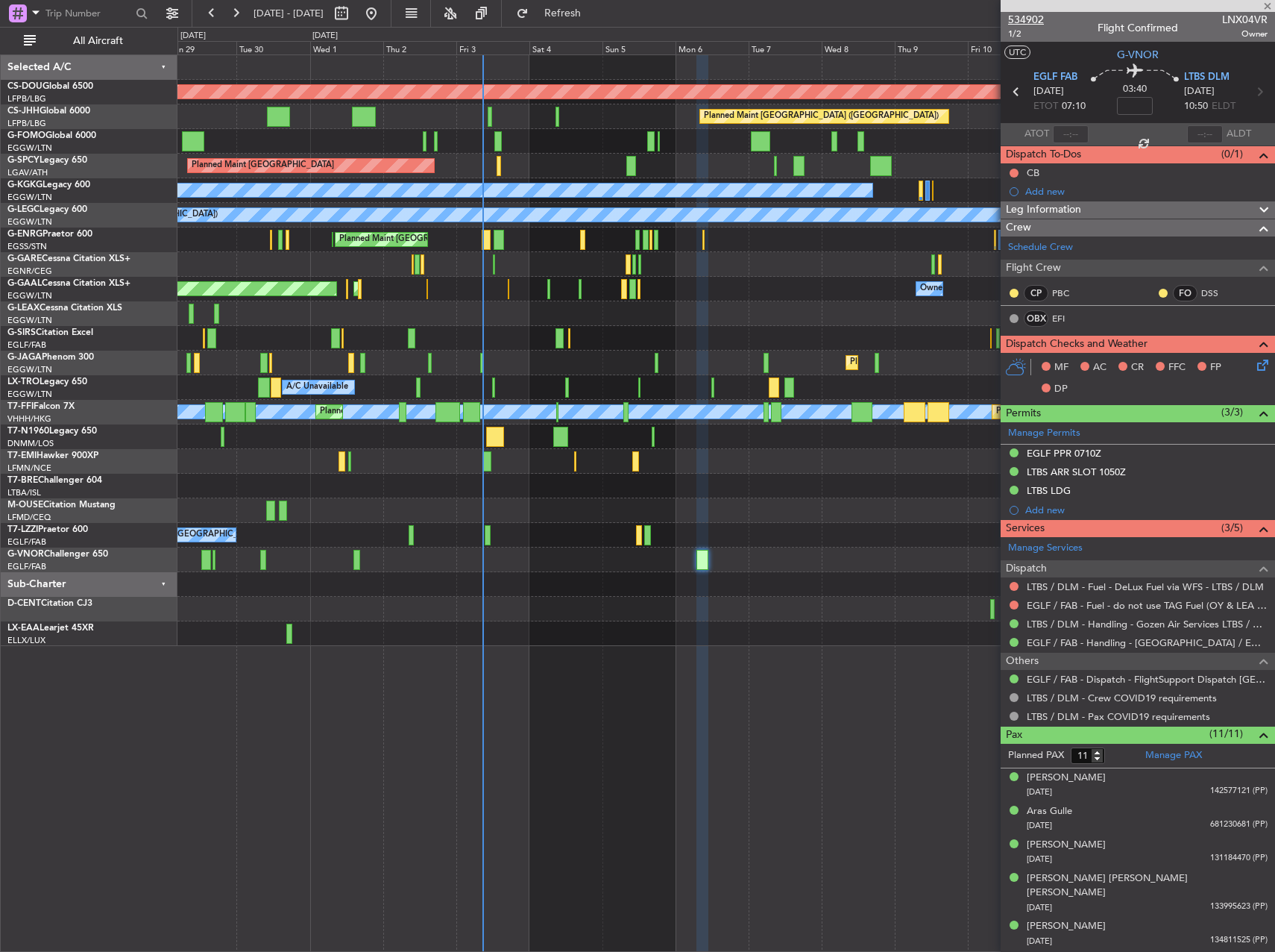
type input "+00:25"
type input "2"
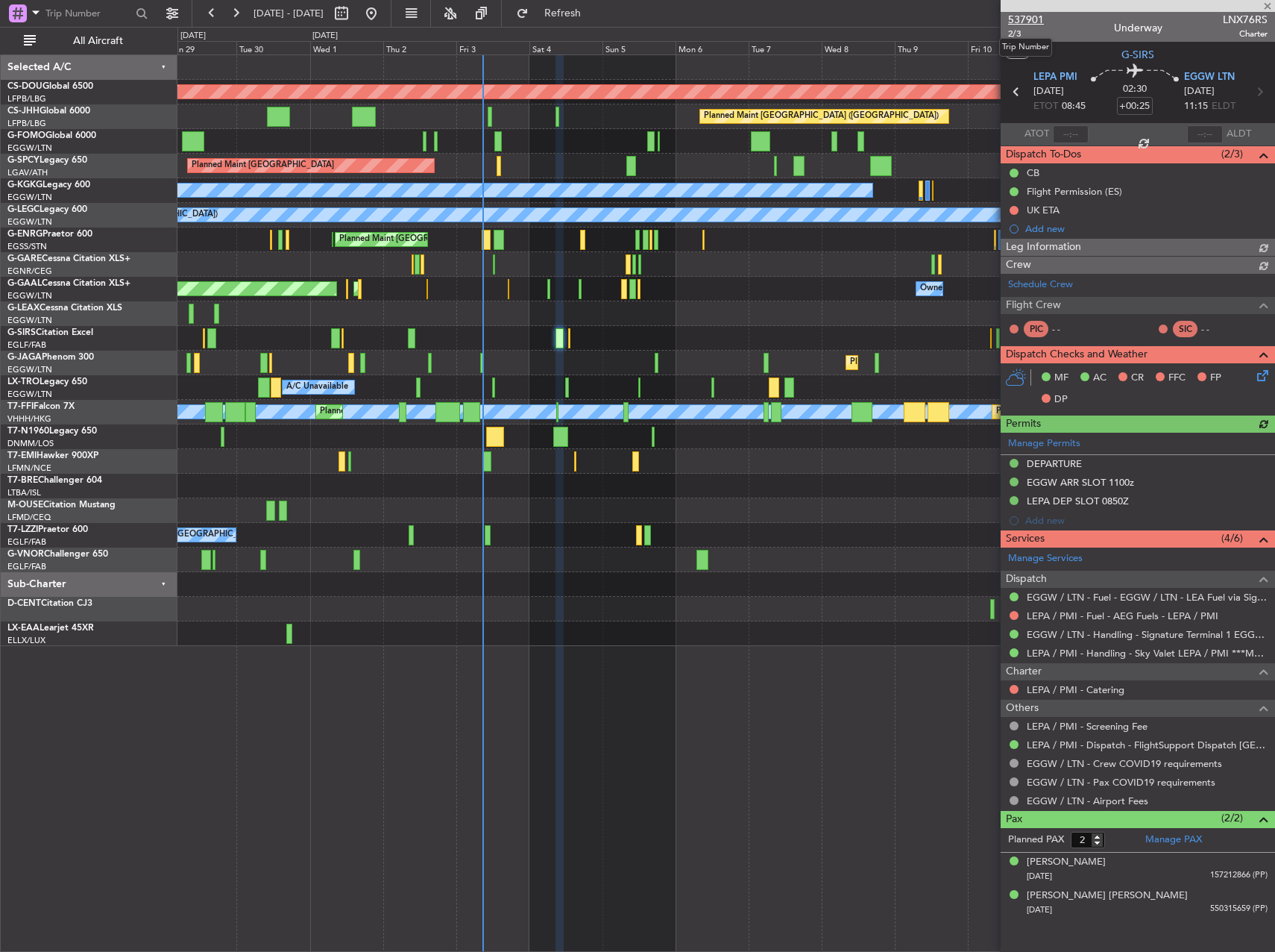
click at [1033, 17] on span "537901" at bounding box center [1027, 20] width 36 height 16
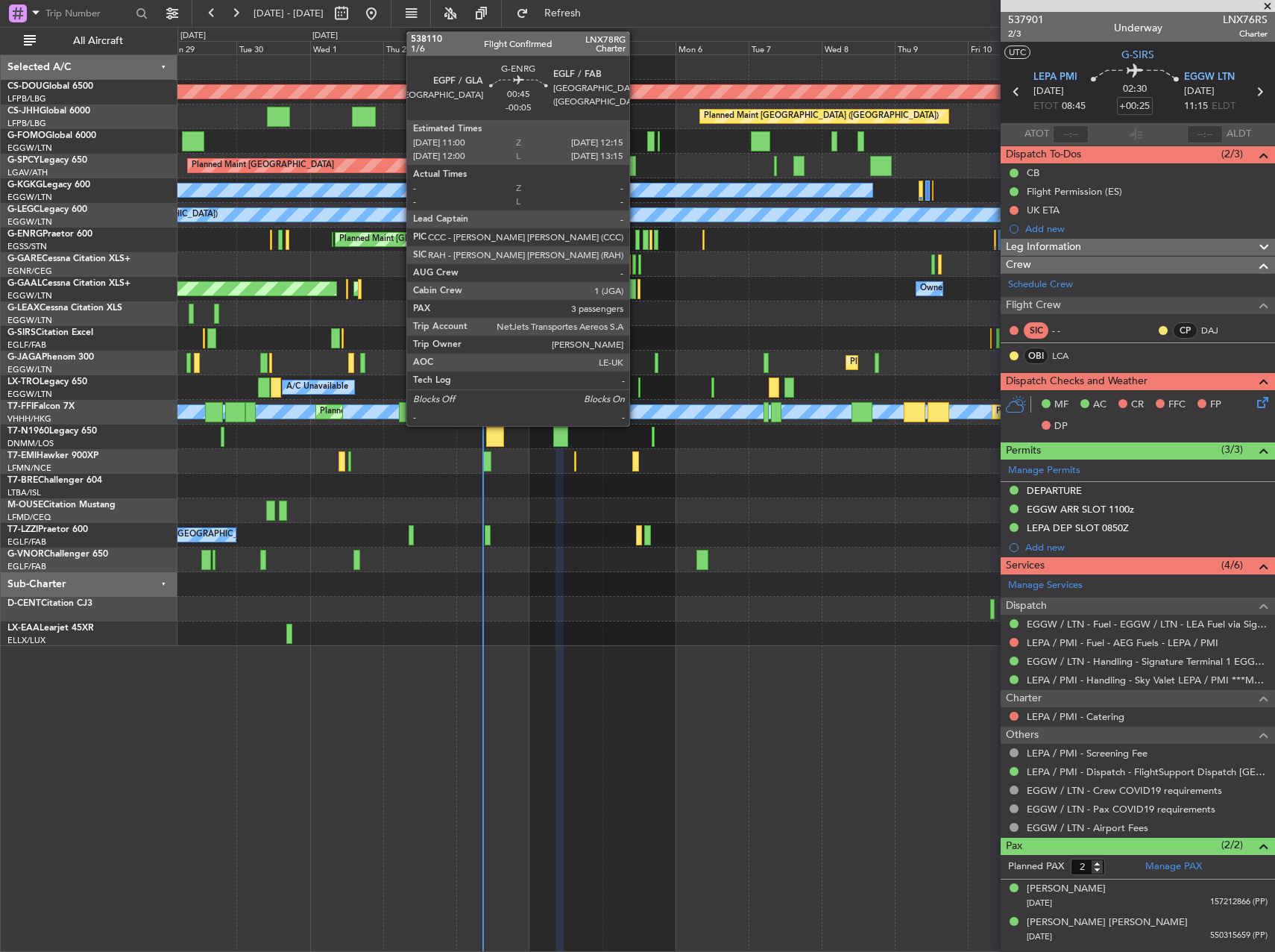
click at [636, 238] on div at bounding box center [637, 239] width 5 height 20
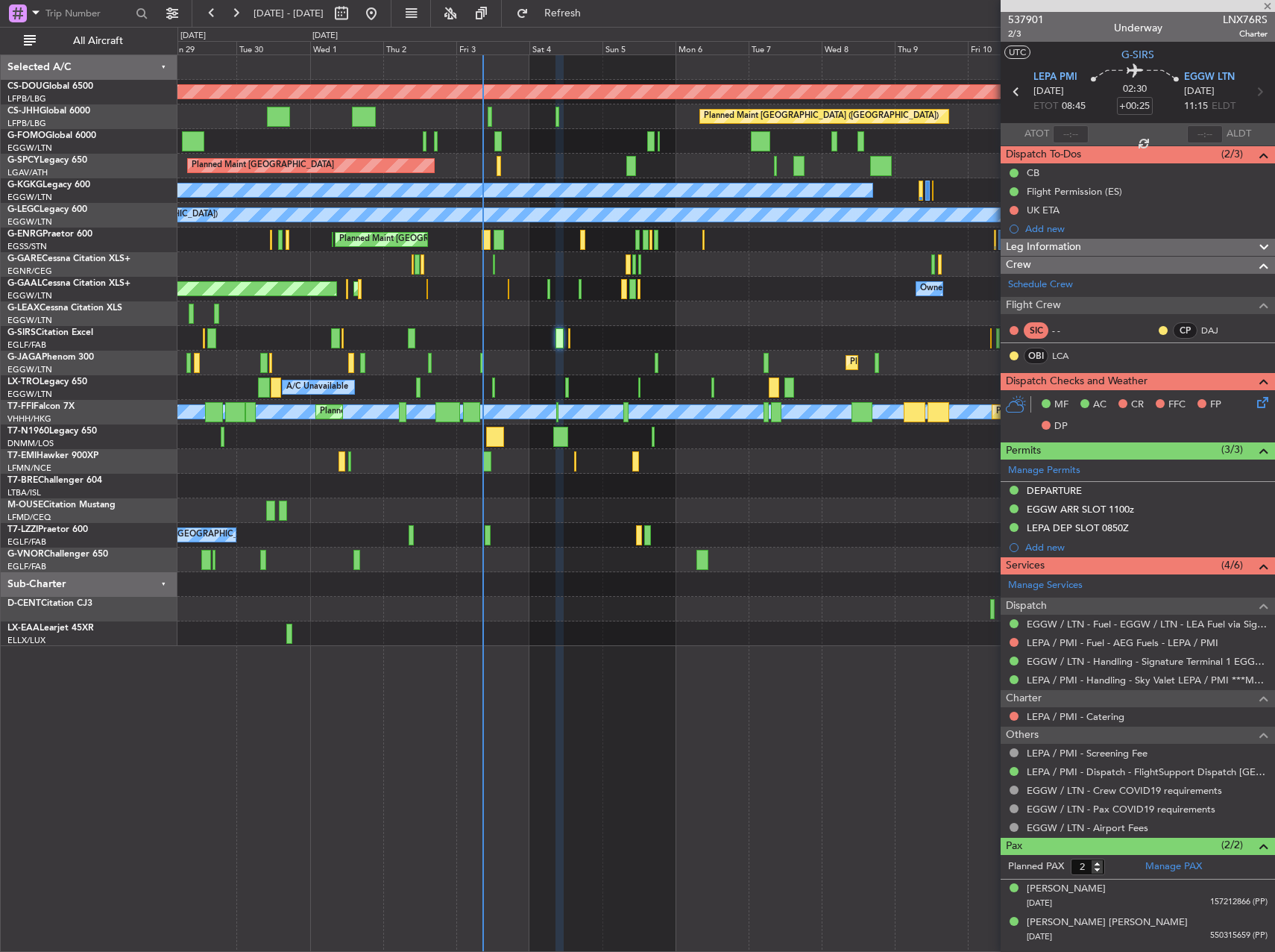
type input "-00:05"
type input "3"
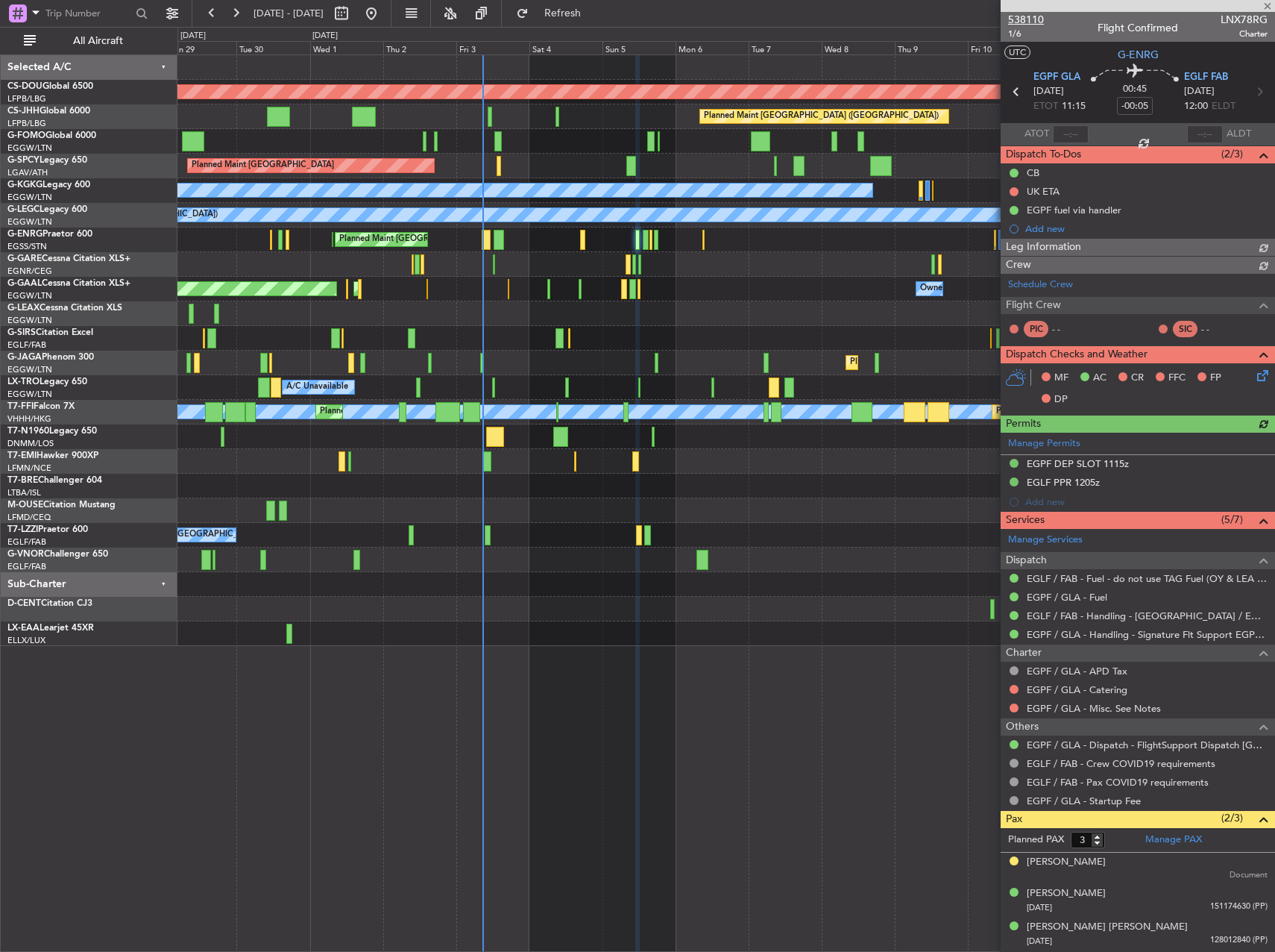
click at [1022, 21] on span "538110" at bounding box center [1027, 20] width 36 height 16
